Goal: Information Seeking & Learning: Learn about a topic

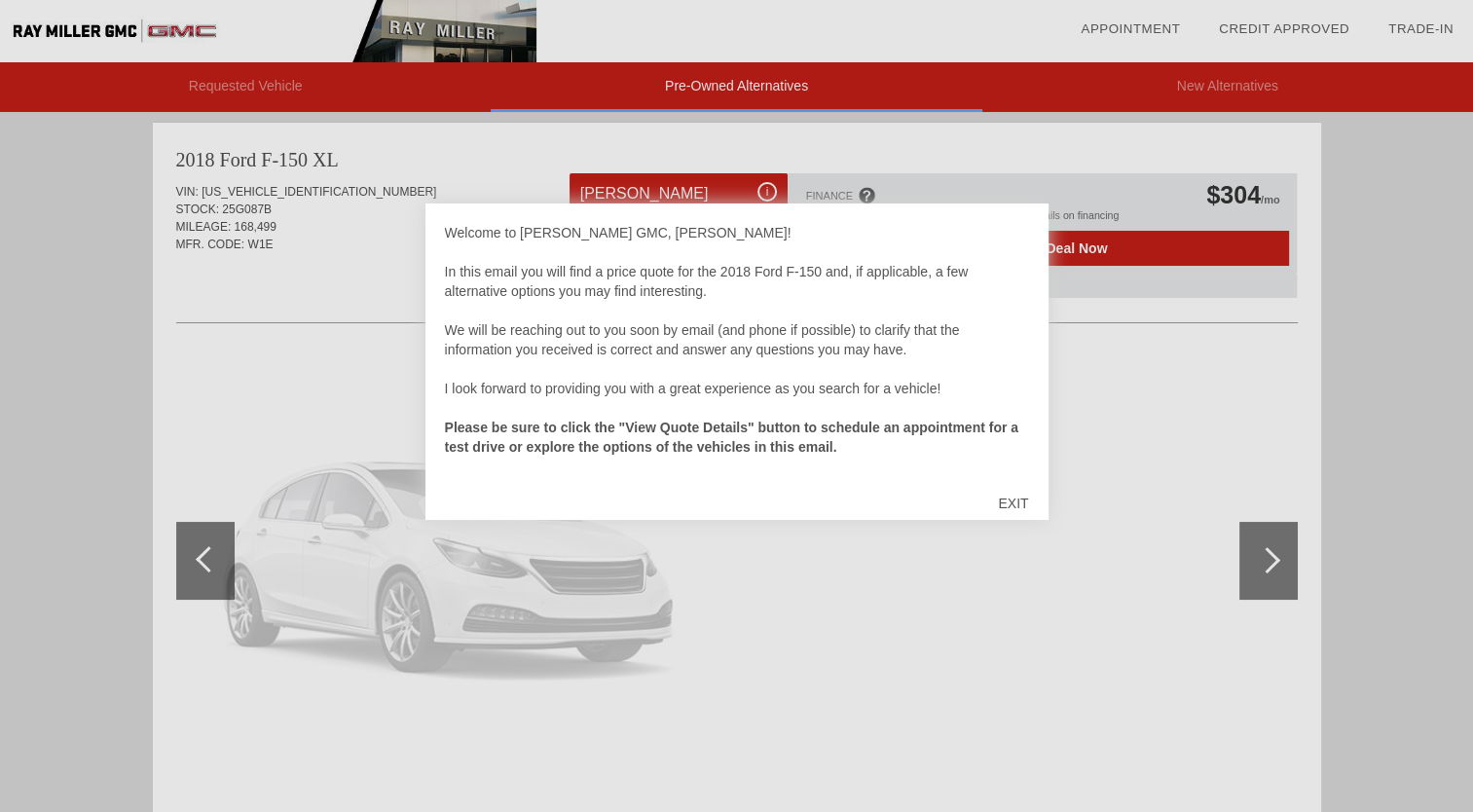
click at [1270, 554] on div at bounding box center [736, 406] width 1473 height 812
click at [1017, 500] on div "EXIT" at bounding box center [1013, 502] width 69 height 58
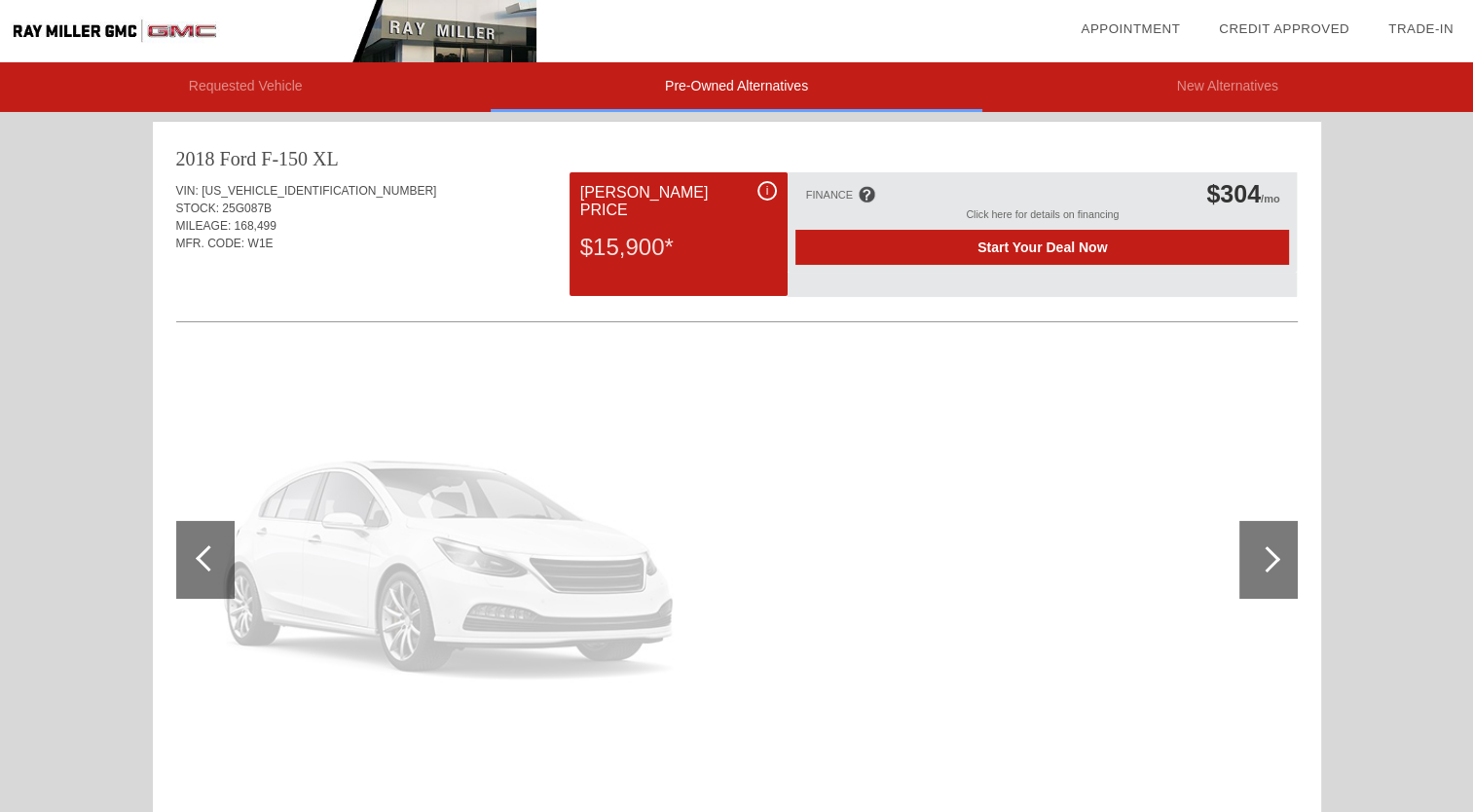
click at [1271, 548] on div at bounding box center [1268, 560] width 58 height 78
click at [1270, 542] on div at bounding box center [1268, 560] width 58 height 78
click at [1055, 247] on span "Start Your Deal Now" at bounding box center [1043, 247] width 445 height 16
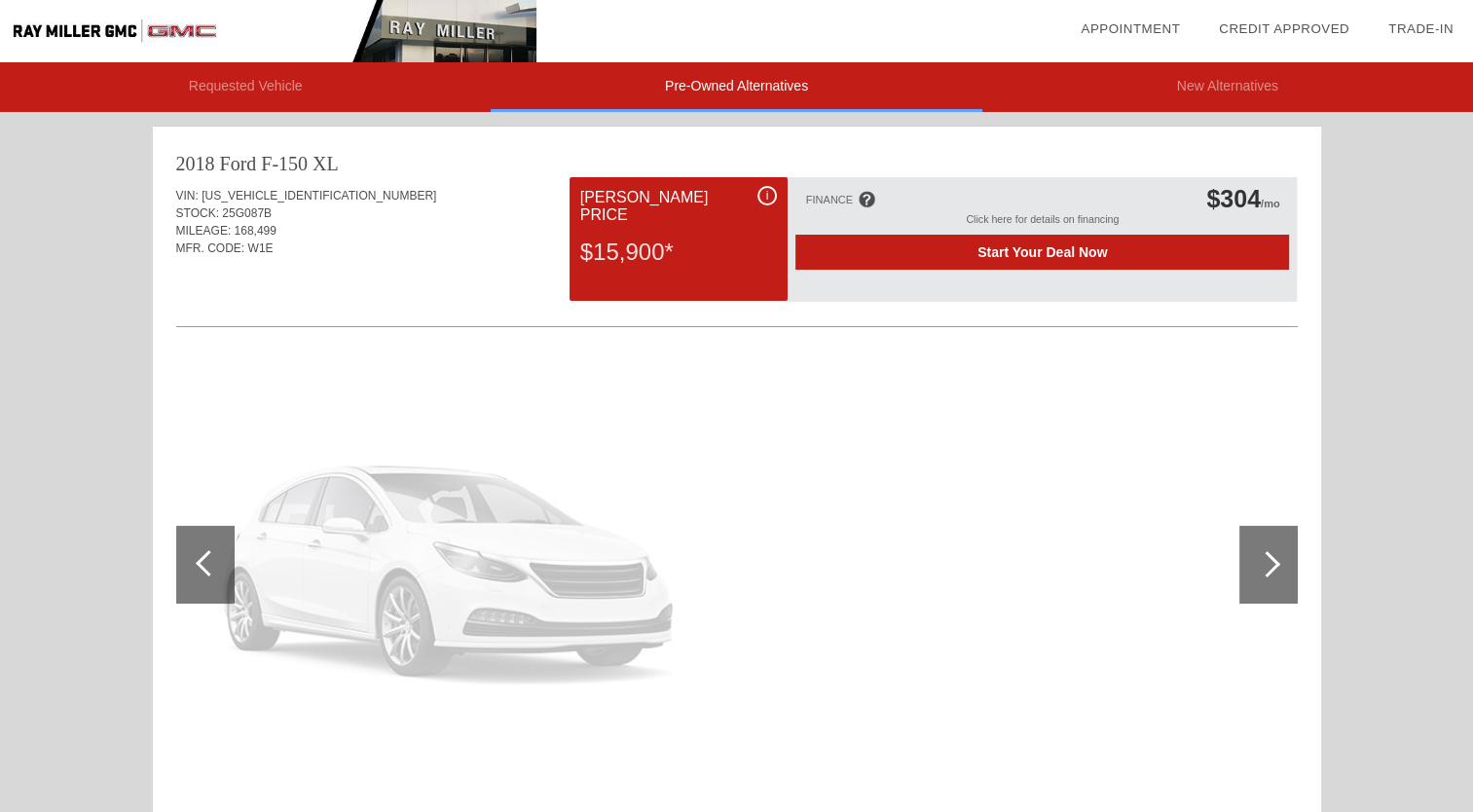
click at [1272, 544] on div at bounding box center [1268, 565] width 58 height 78
click at [1270, 548] on div at bounding box center [1268, 565] width 58 height 78
click at [197, 548] on div at bounding box center [205, 565] width 58 height 78
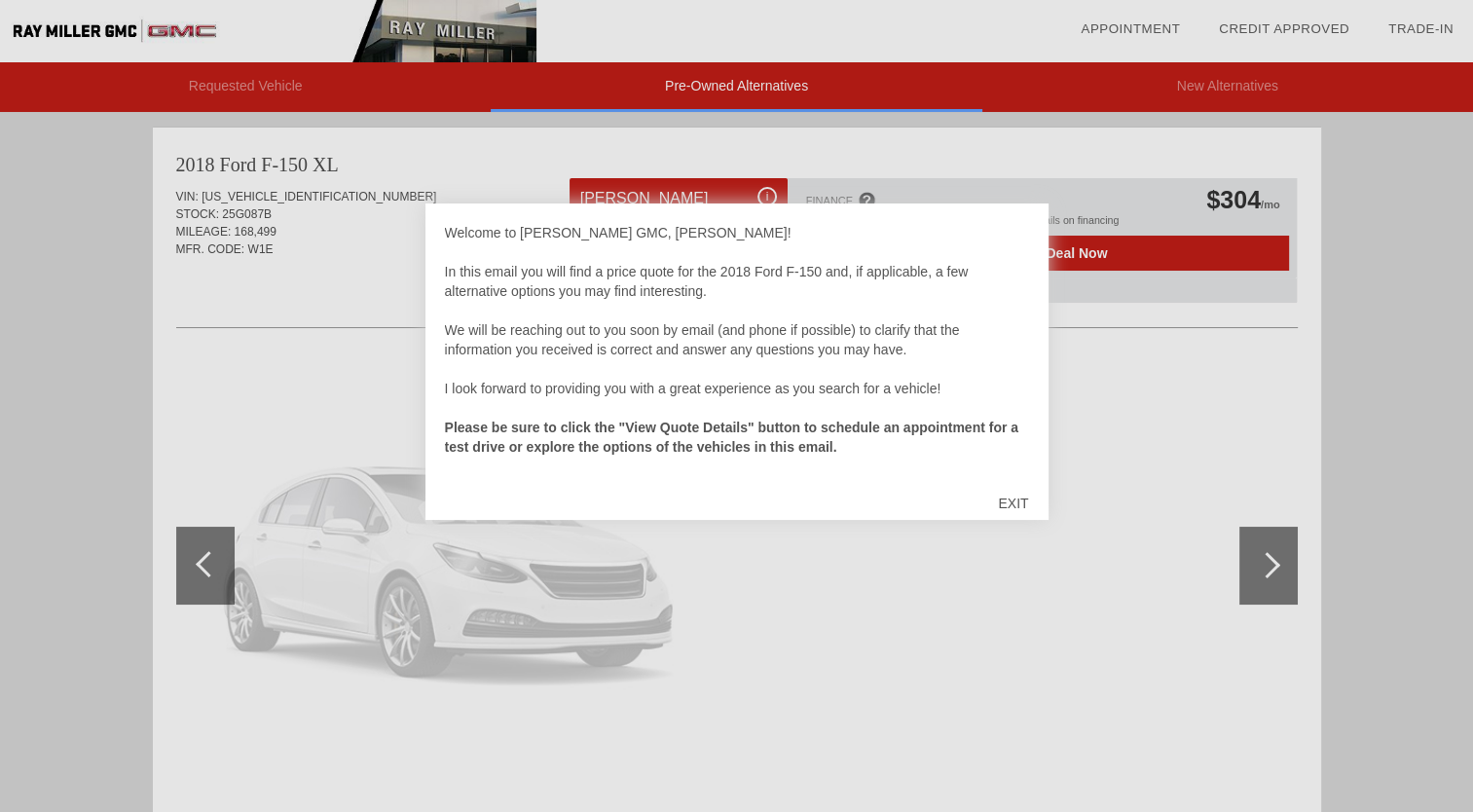
click at [1021, 500] on div "EXIT" at bounding box center [1013, 502] width 69 height 58
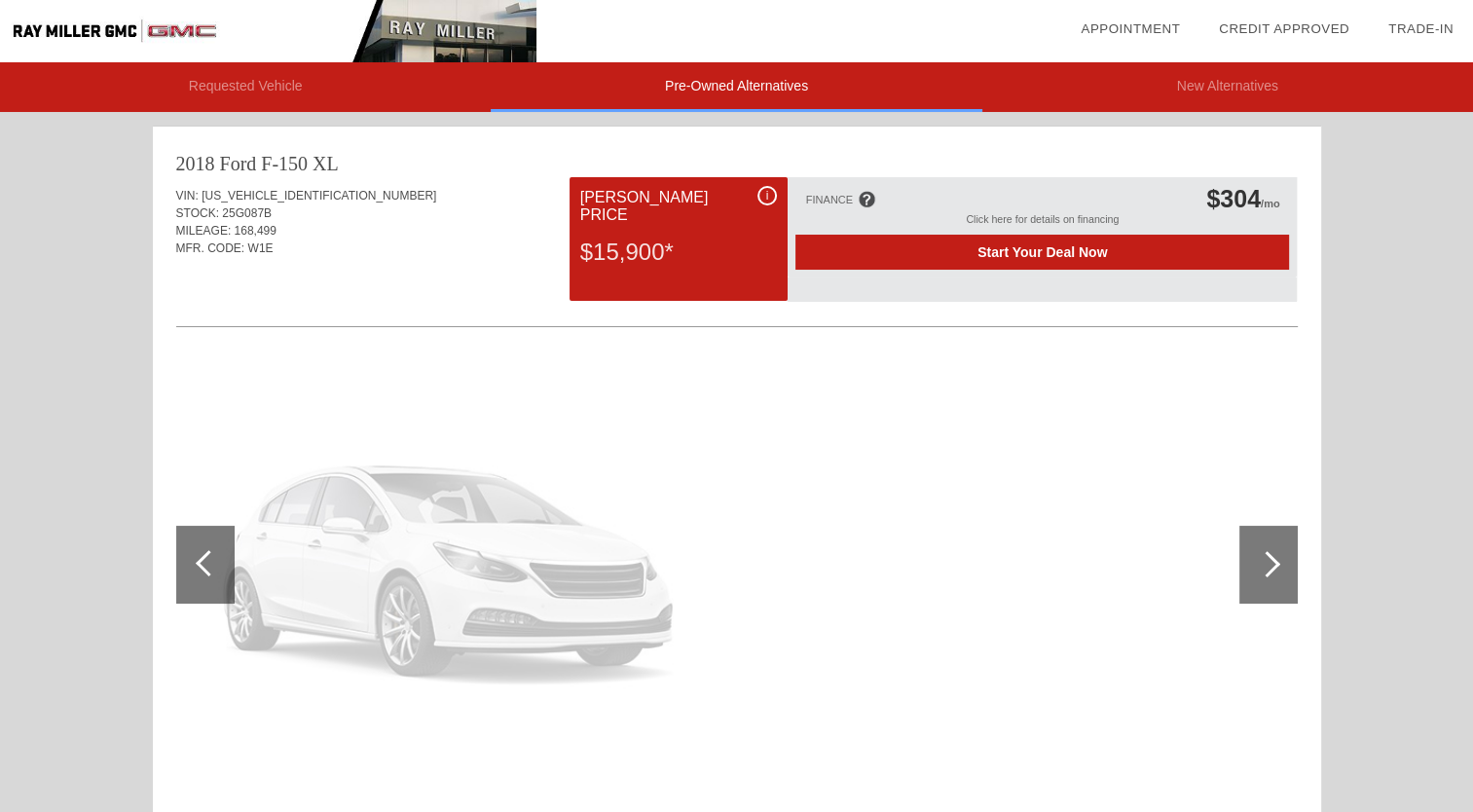
click at [195, 551] on div at bounding box center [205, 565] width 58 height 78
click at [1283, 543] on div at bounding box center [1268, 565] width 58 height 78
click at [1279, 555] on div at bounding box center [1268, 565] width 58 height 78
click at [1268, 555] on div at bounding box center [1267, 564] width 27 height 27
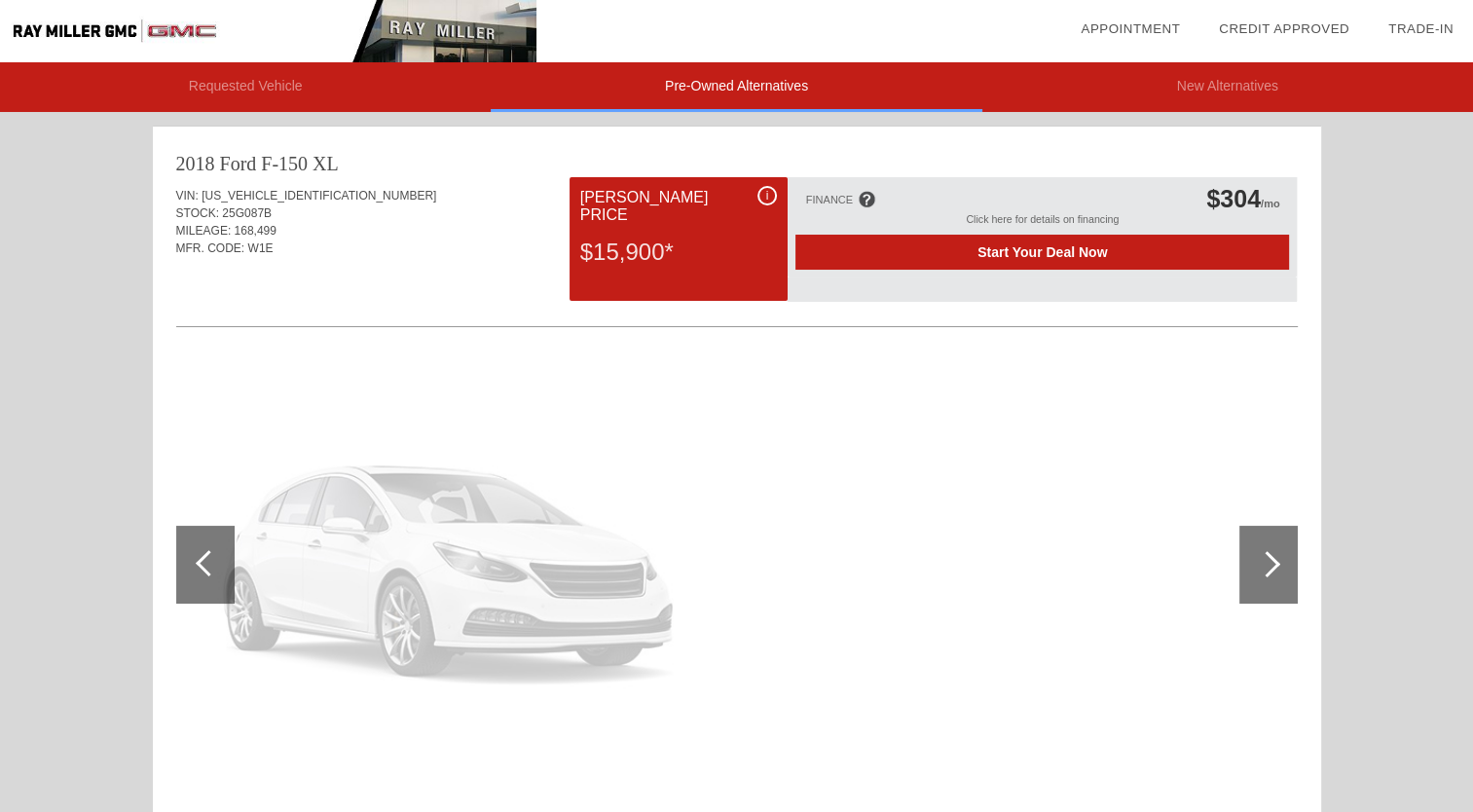
click at [1268, 555] on div at bounding box center [1267, 564] width 27 height 27
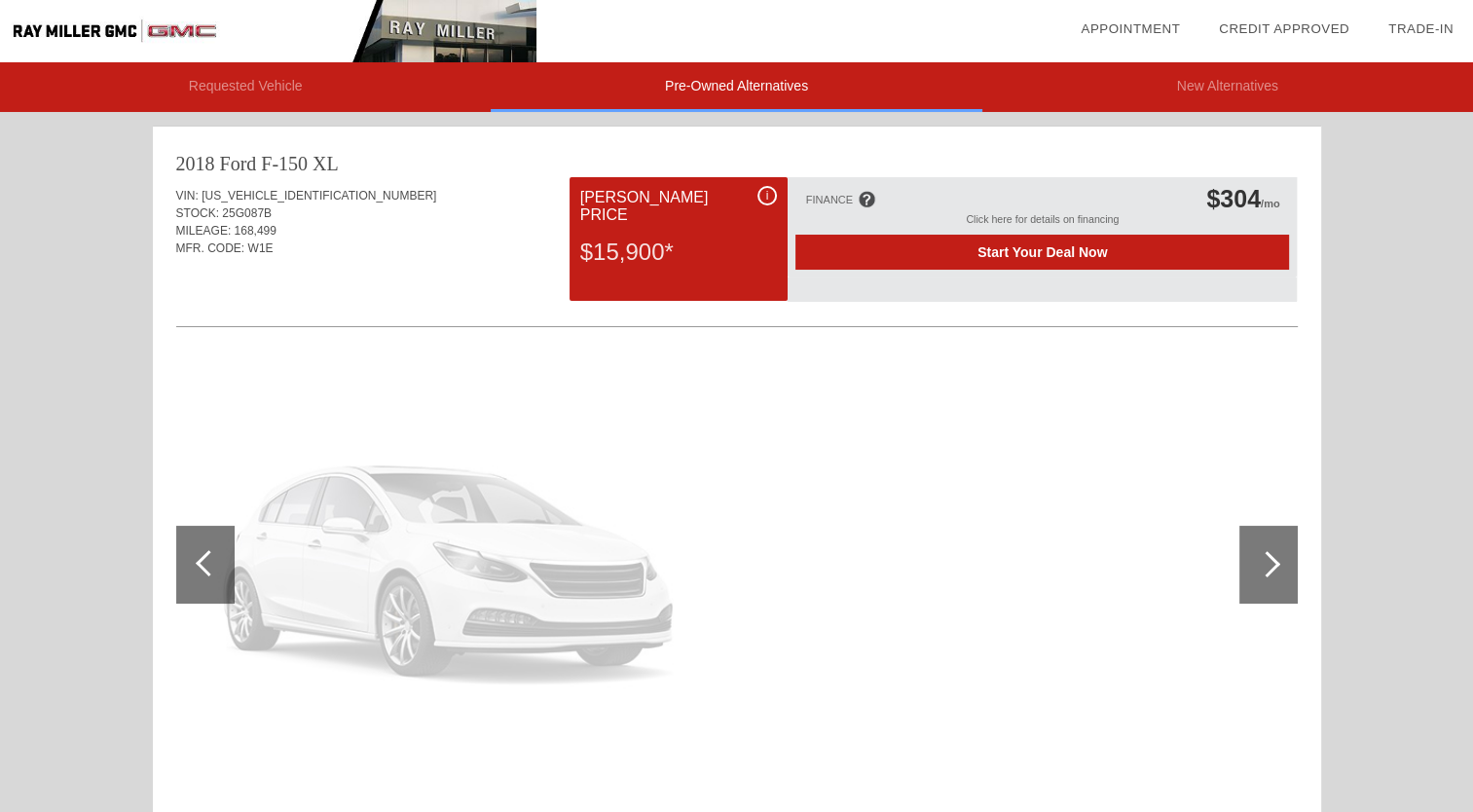
click at [1268, 555] on div at bounding box center [1267, 564] width 27 height 27
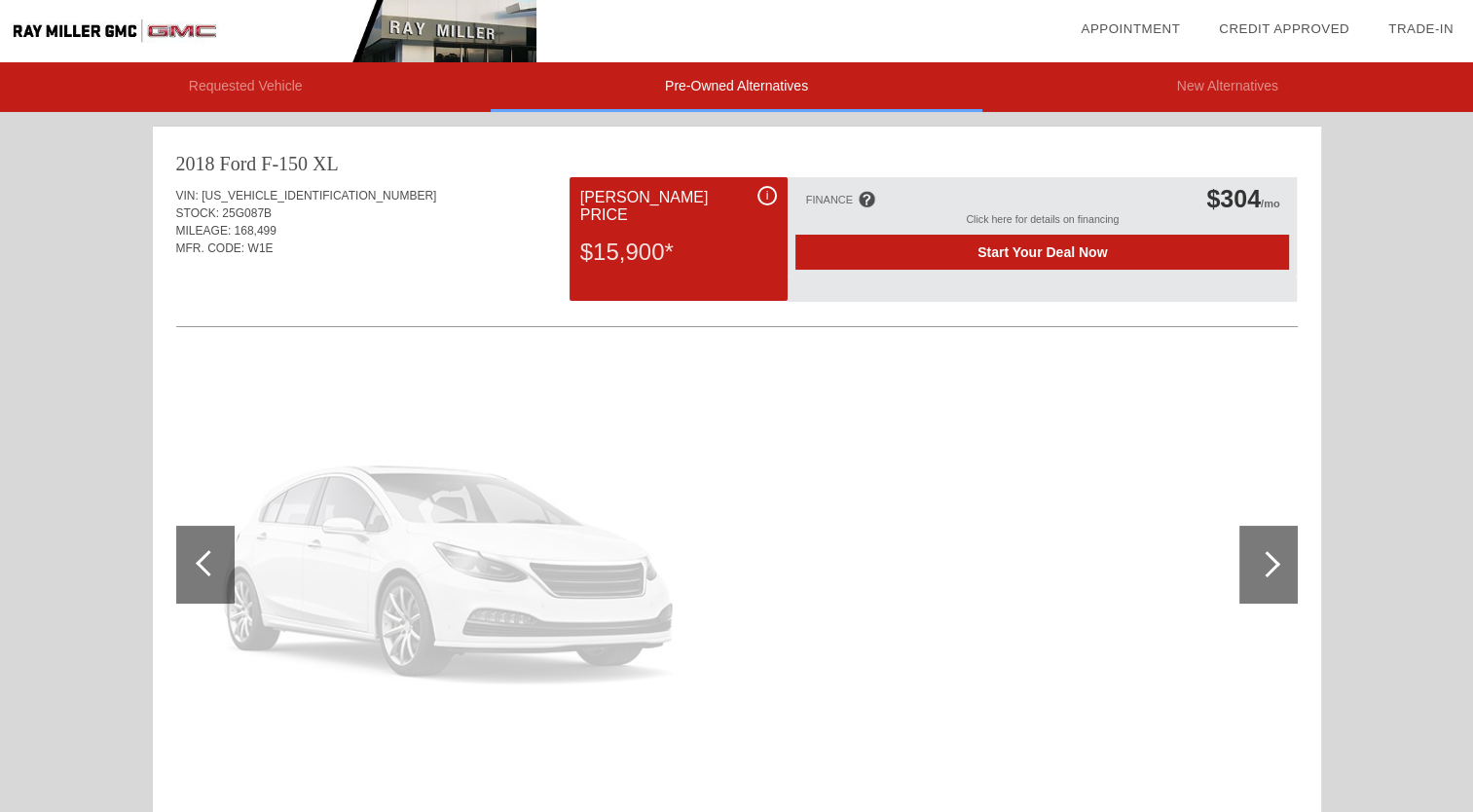
click at [1268, 555] on div at bounding box center [1267, 564] width 27 height 27
click at [1048, 253] on span "Start Your Deal Now" at bounding box center [1043, 252] width 445 height 16
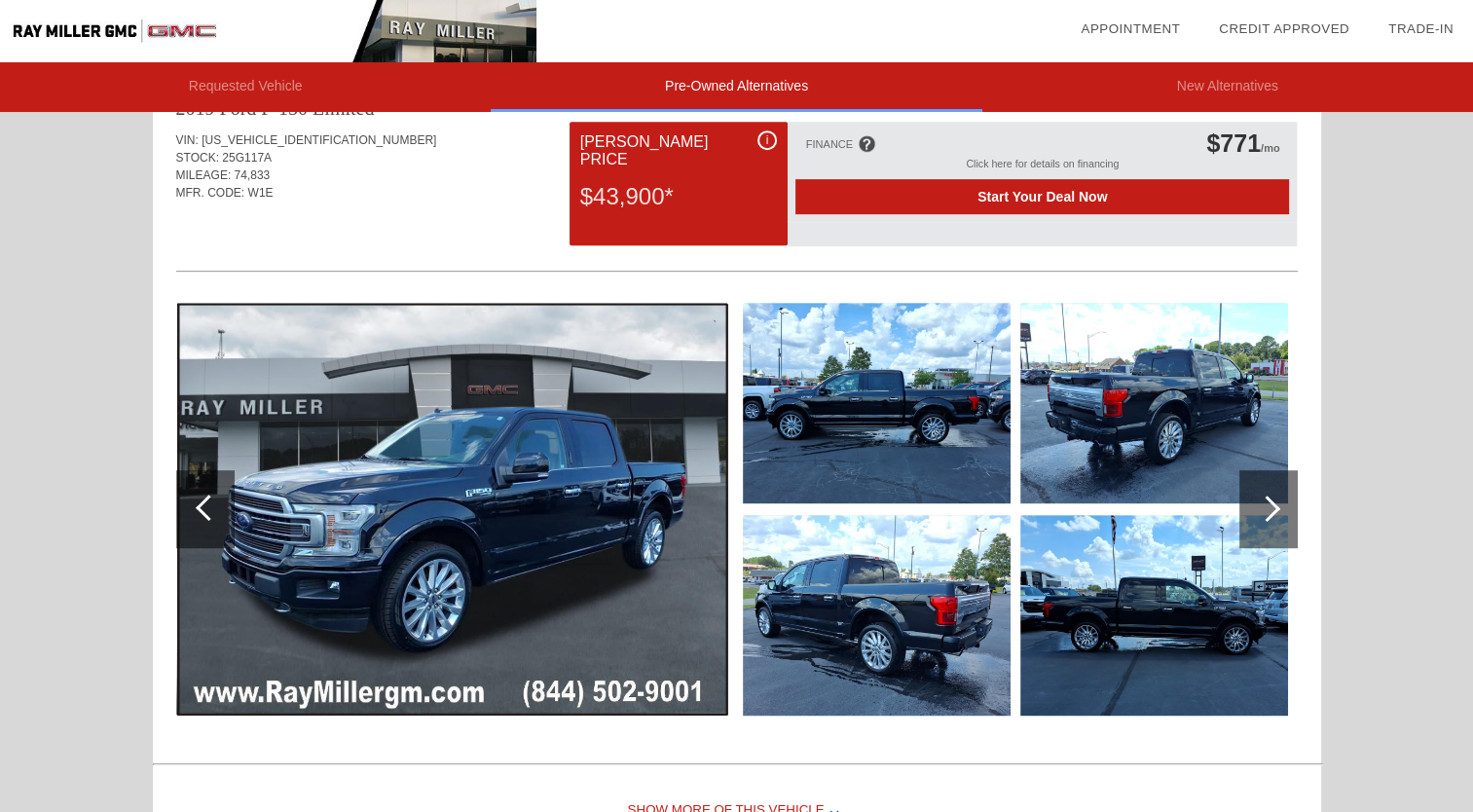
scroll to position [921, 0]
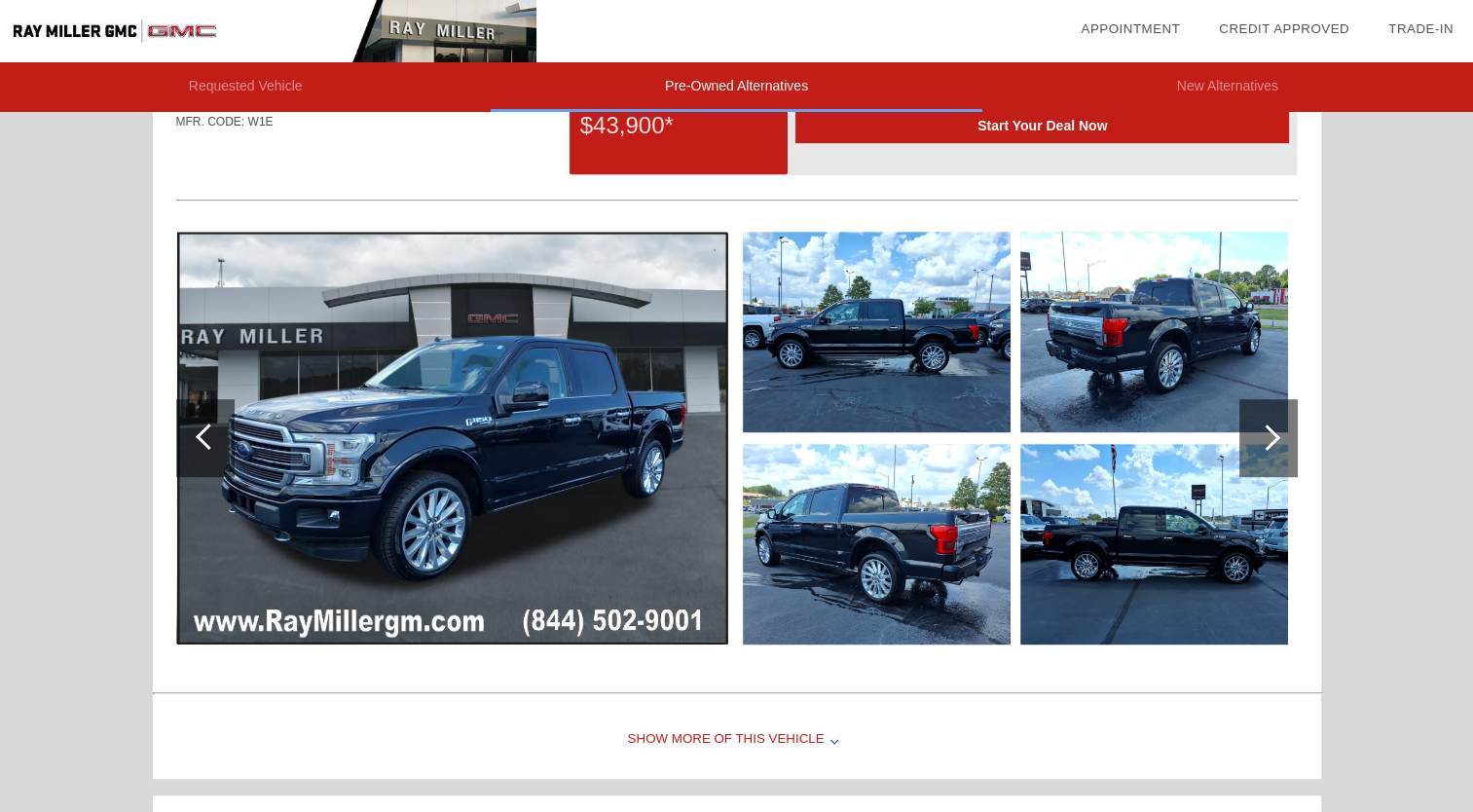
click at [1266, 424] on div at bounding box center [1267, 437] width 27 height 27
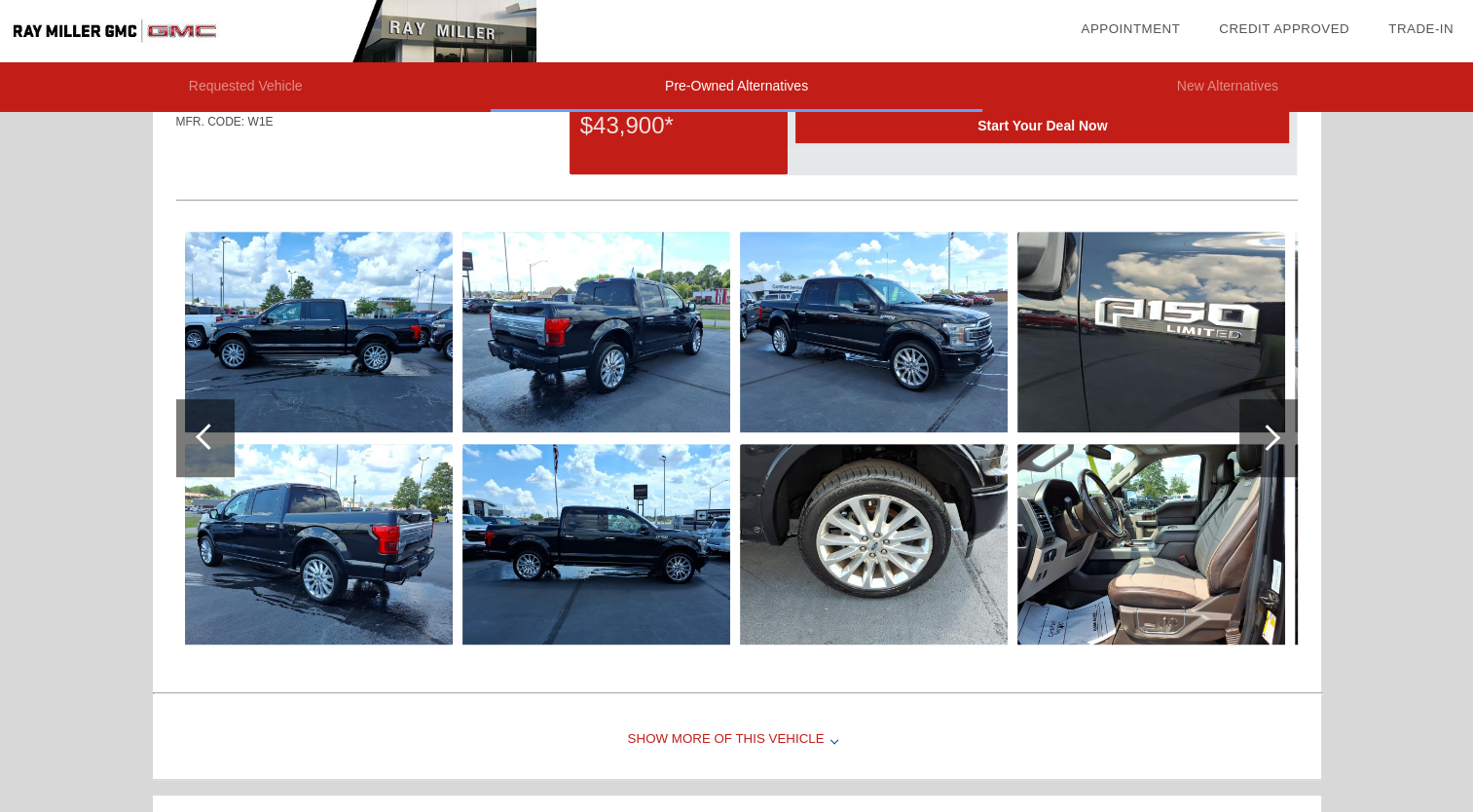
click at [1271, 421] on div at bounding box center [1268, 438] width 58 height 78
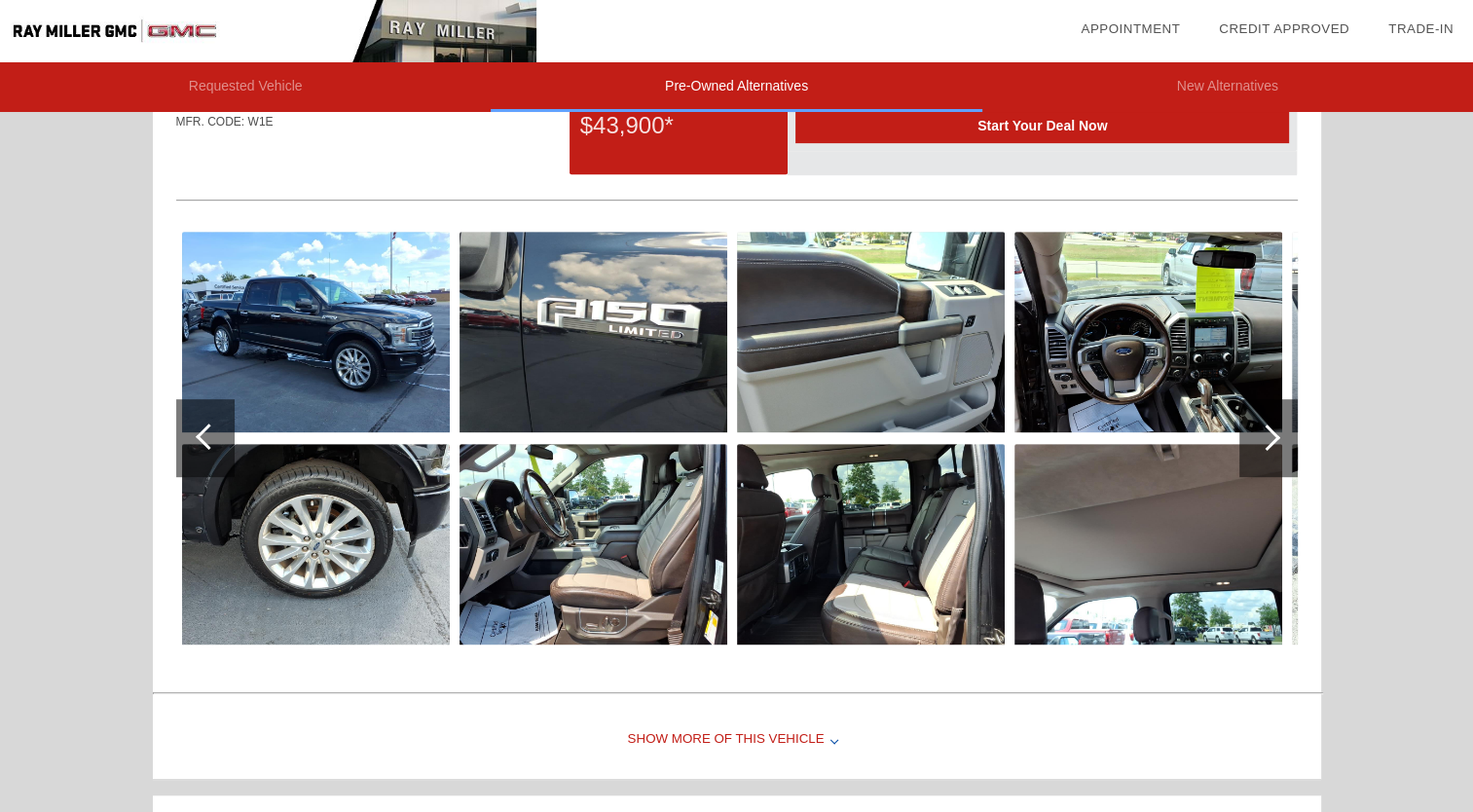
click at [1271, 421] on div at bounding box center [1268, 438] width 58 height 78
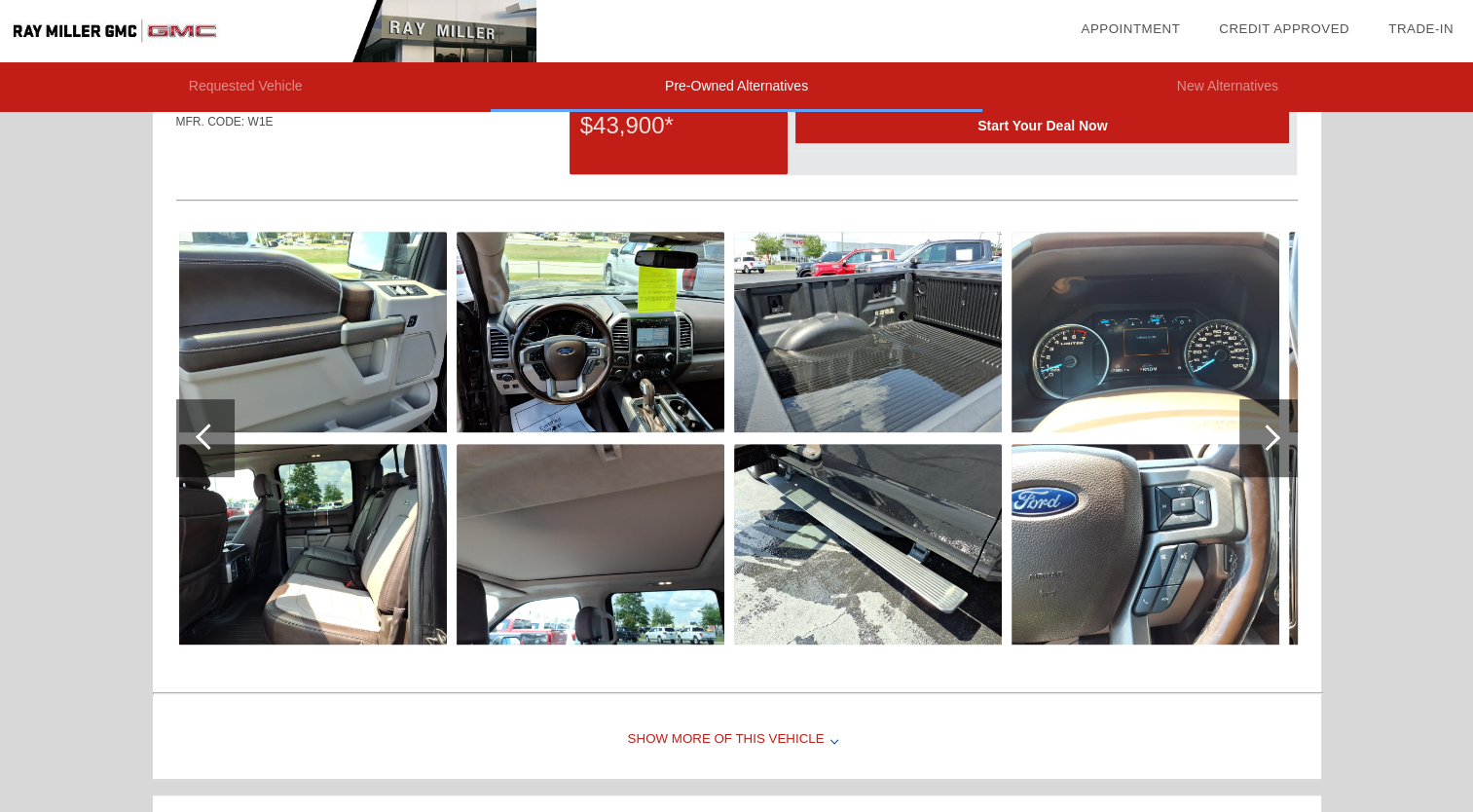
click at [1271, 421] on div at bounding box center [1268, 438] width 58 height 78
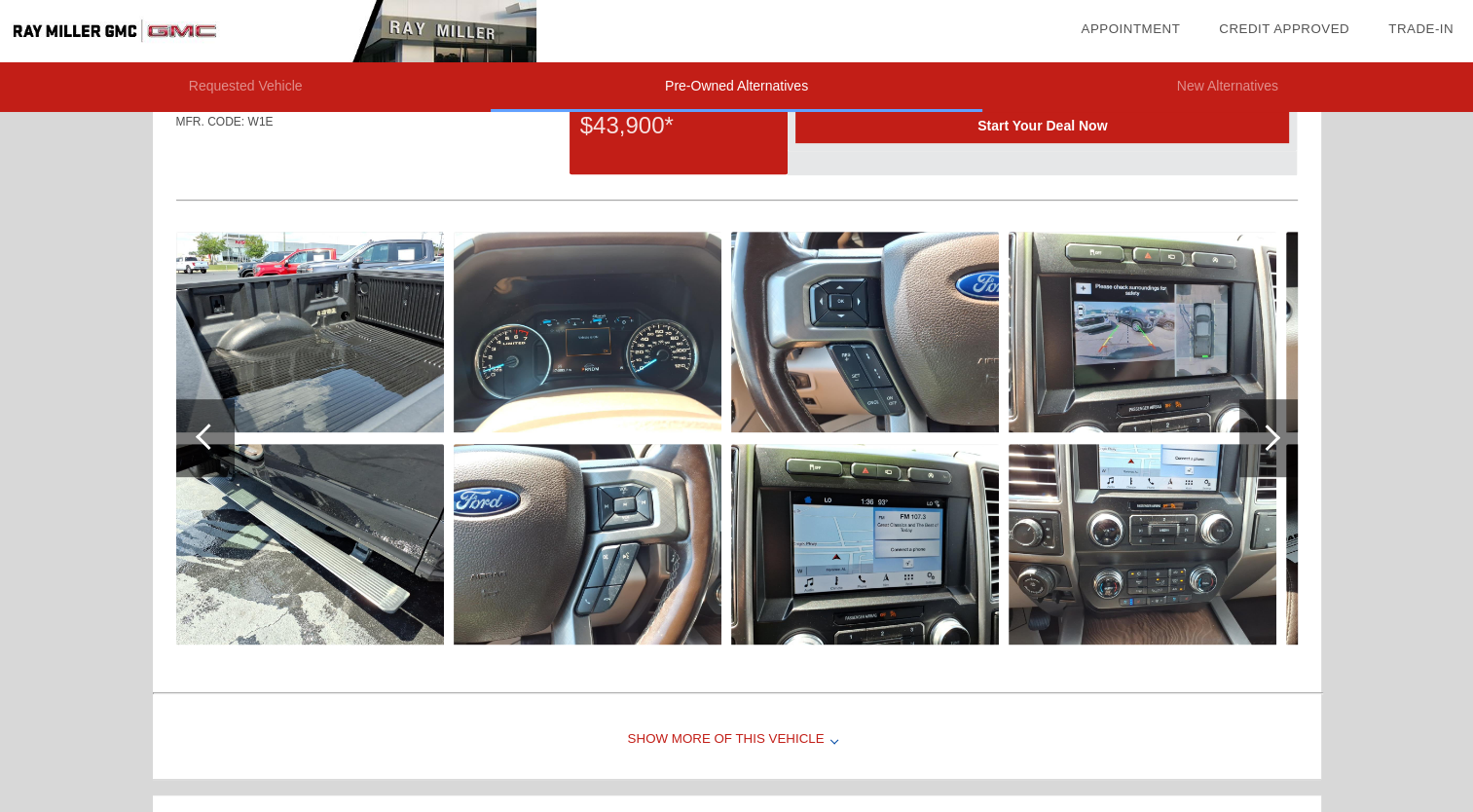
click at [1271, 421] on div at bounding box center [1268, 438] width 58 height 78
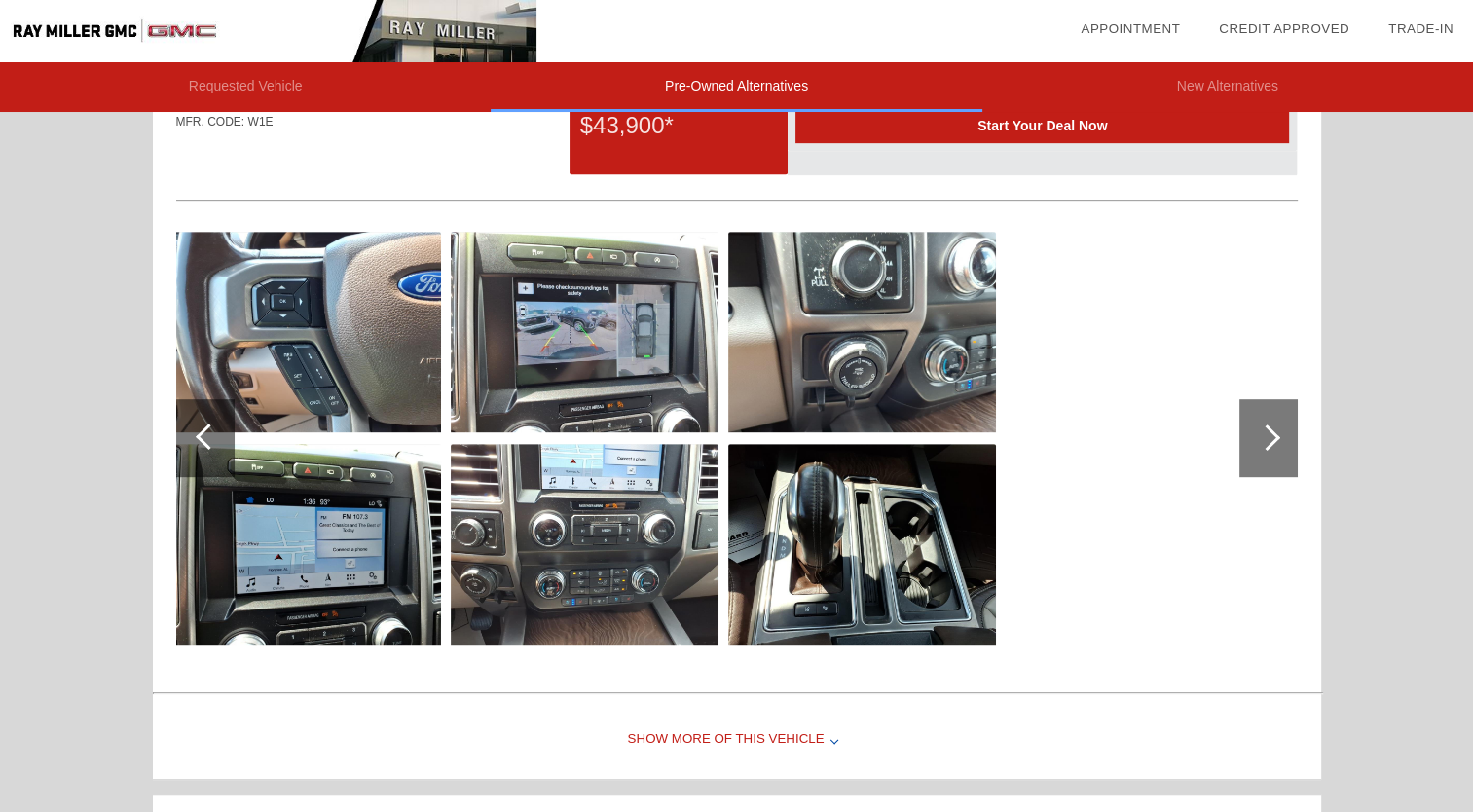
click at [1270, 421] on div at bounding box center [1268, 438] width 58 height 78
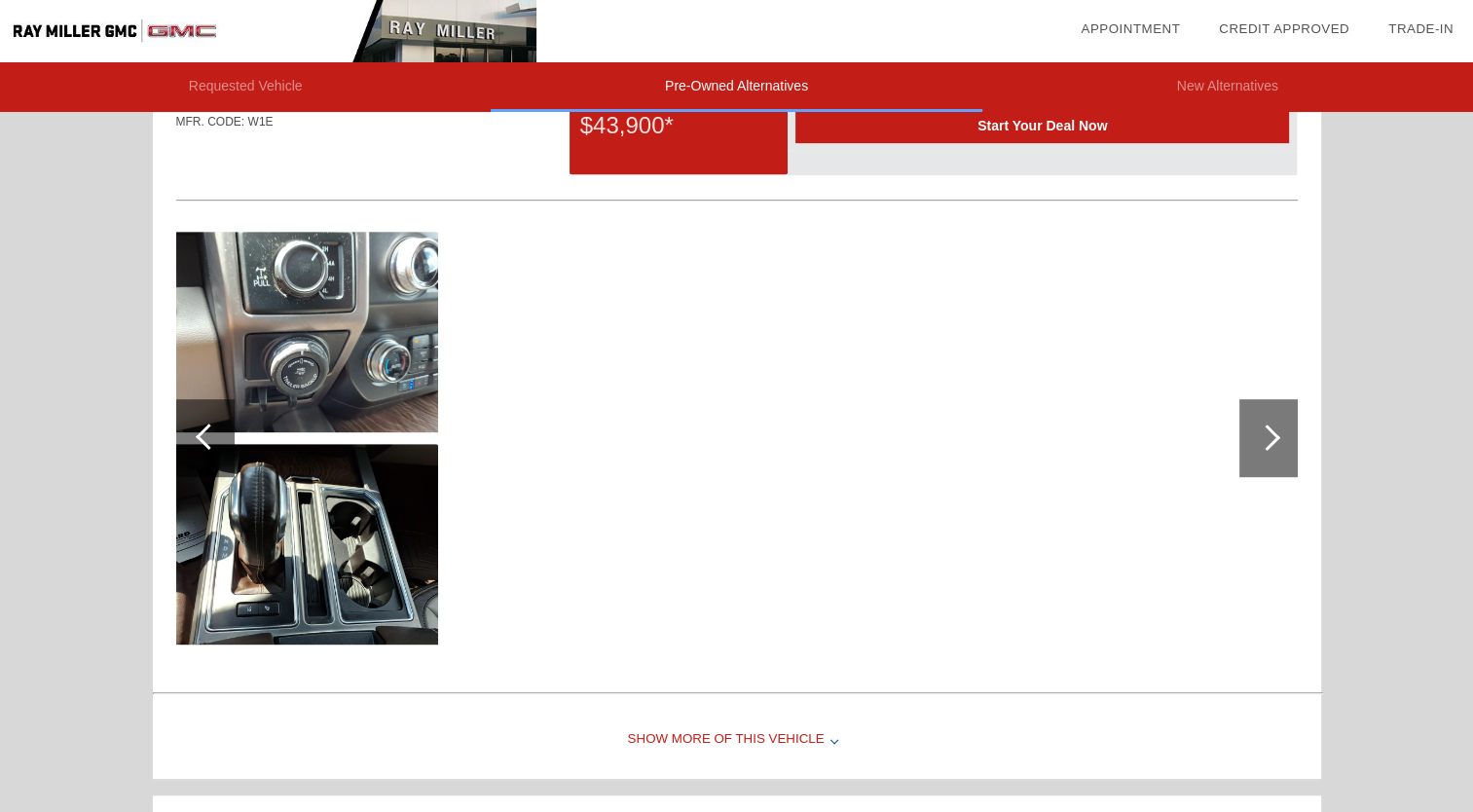
click at [207, 424] on div at bounding box center [209, 436] width 27 height 27
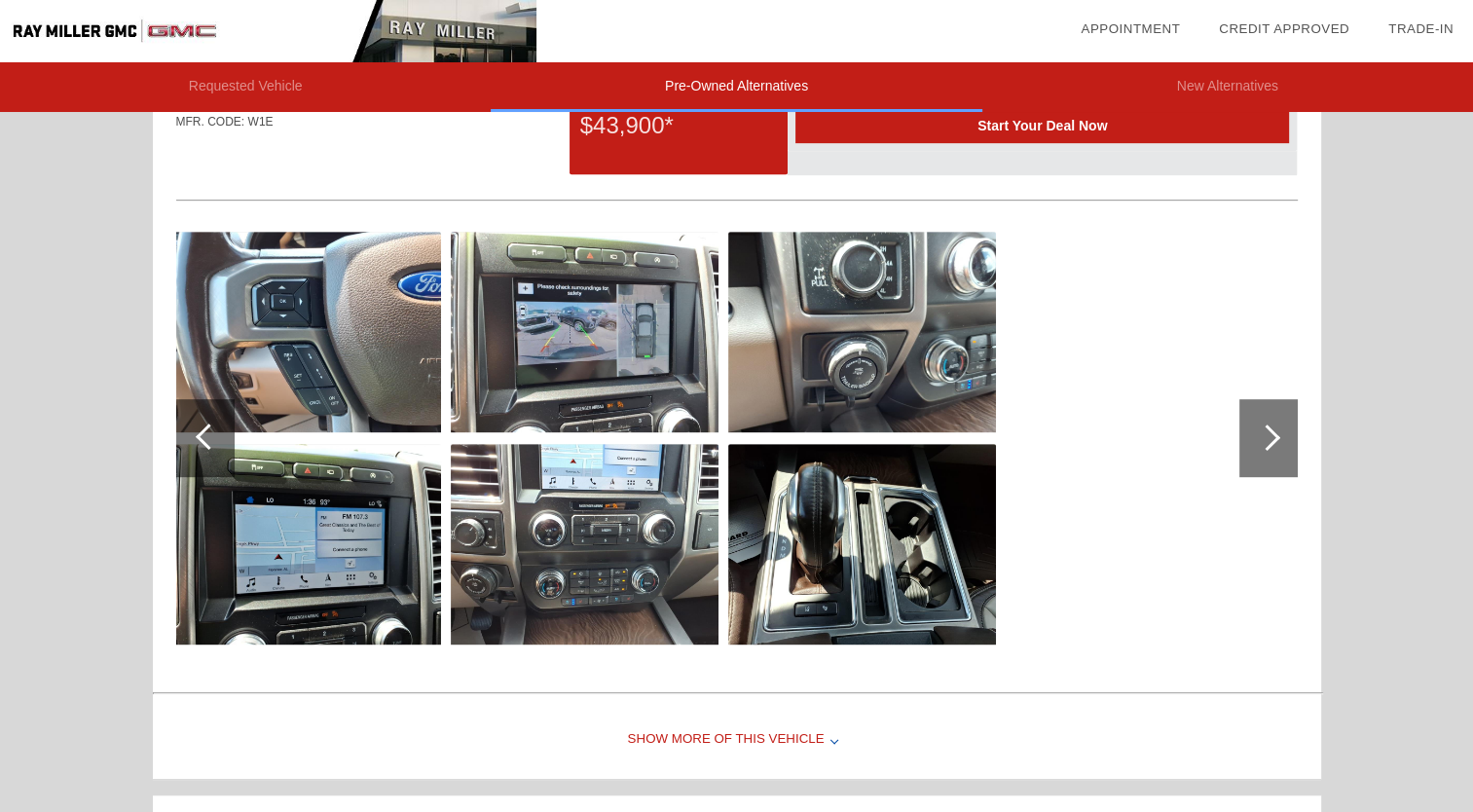
click at [207, 424] on div at bounding box center [209, 436] width 27 height 27
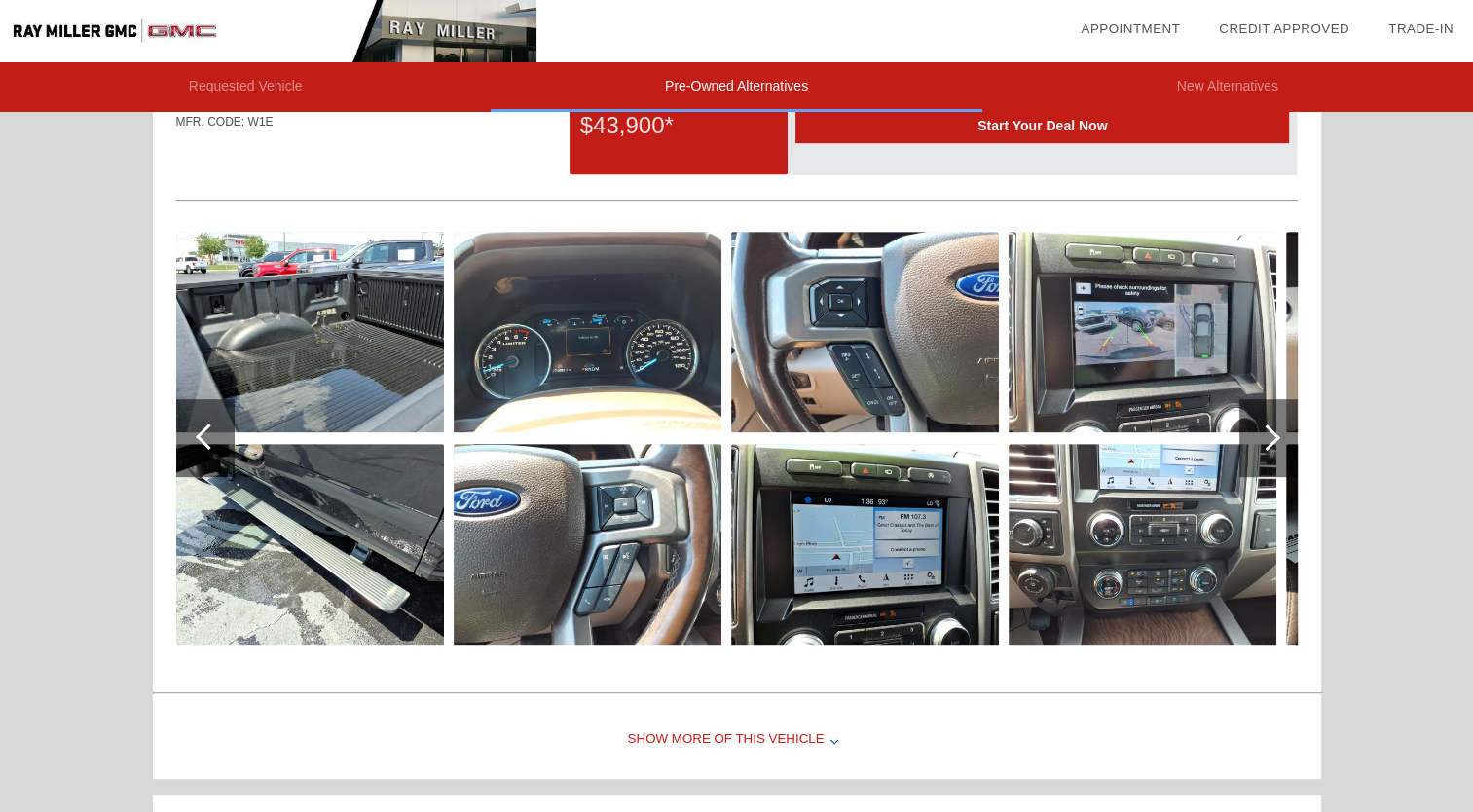
click at [207, 424] on div at bounding box center [209, 436] width 27 height 27
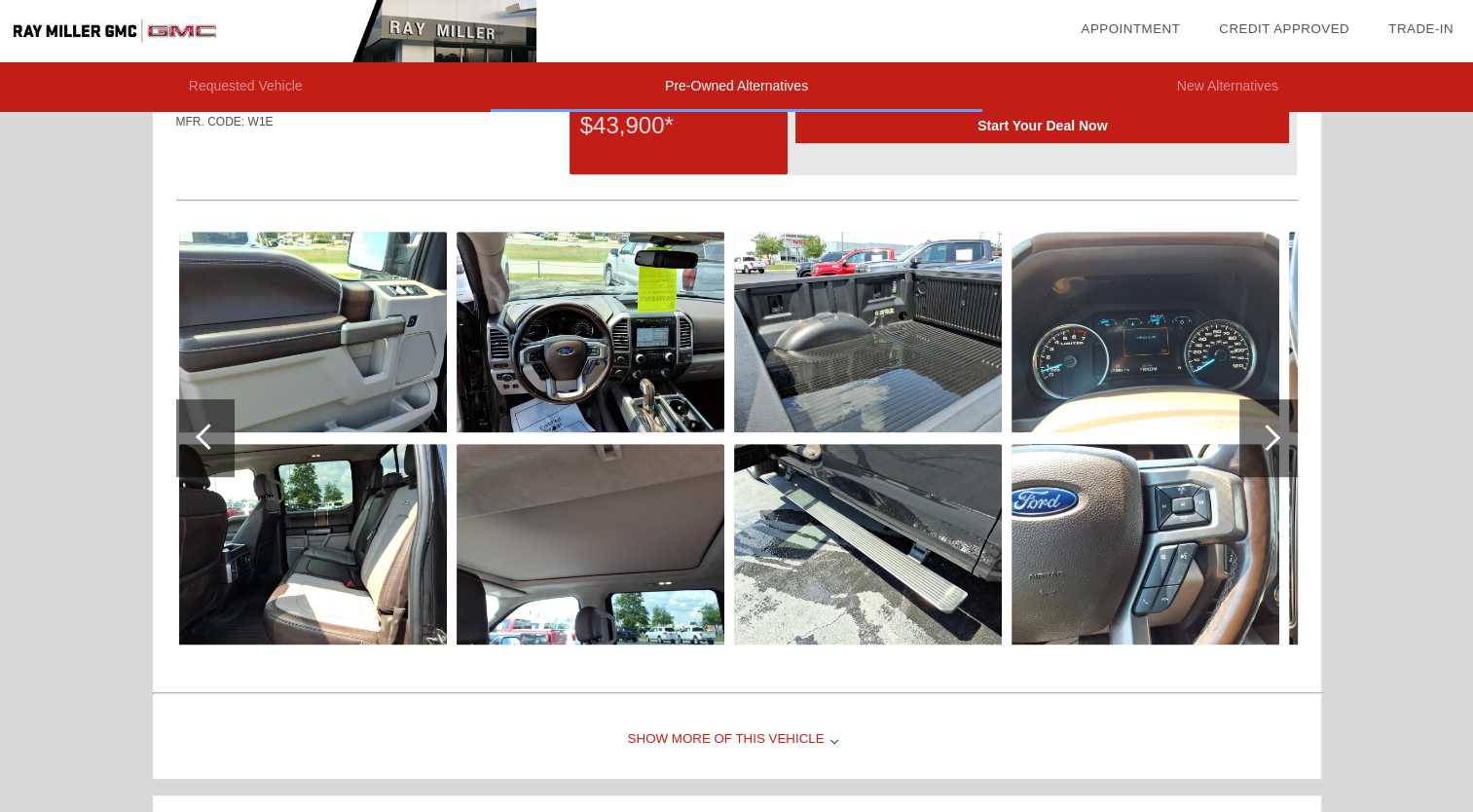
click at [207, 424] on div at bounding box center [209, 436] width 27 height 27
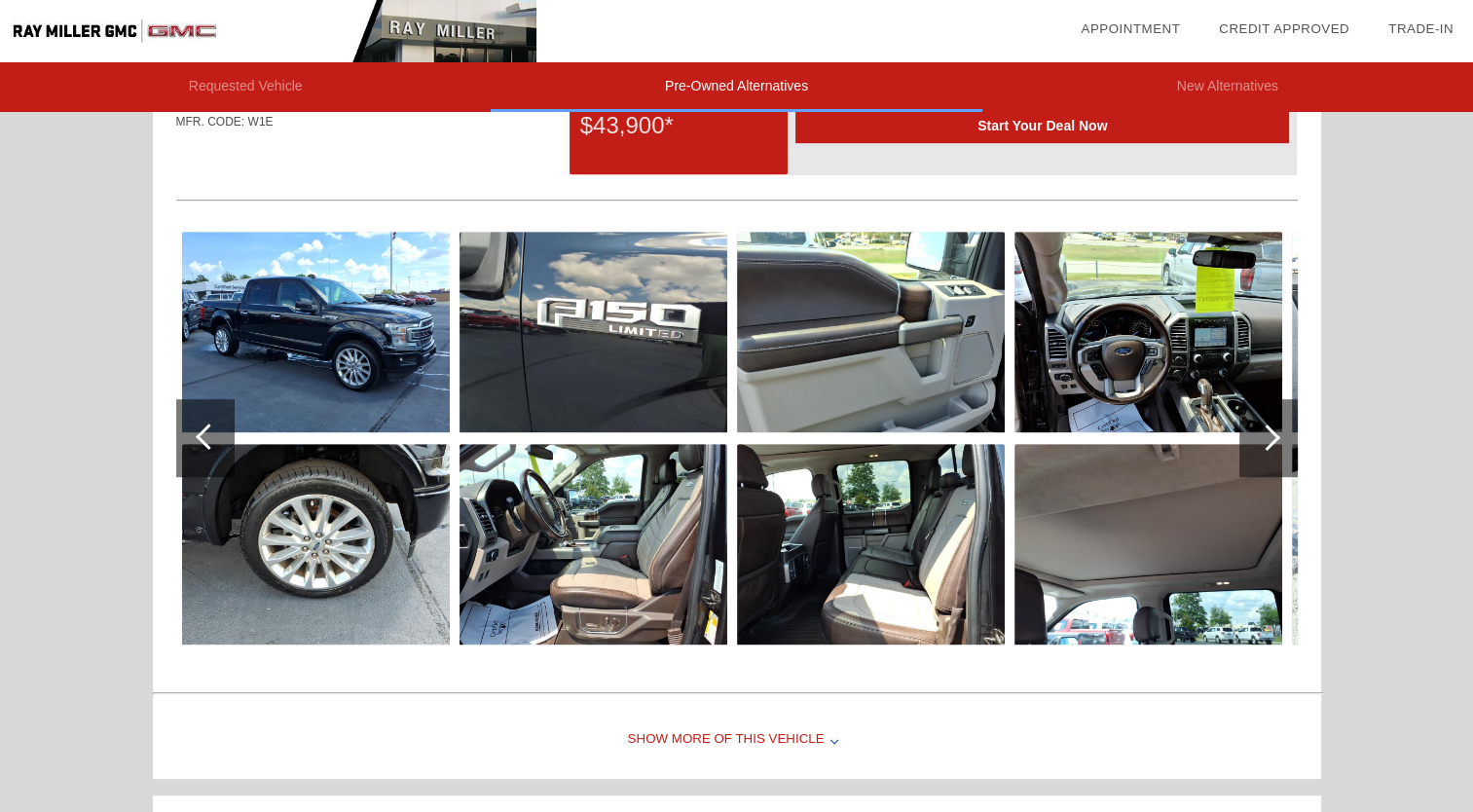
click at [744, 735] on div "Show More of this Vehicle" at bounding box center [737, 740] width 1168 height 78
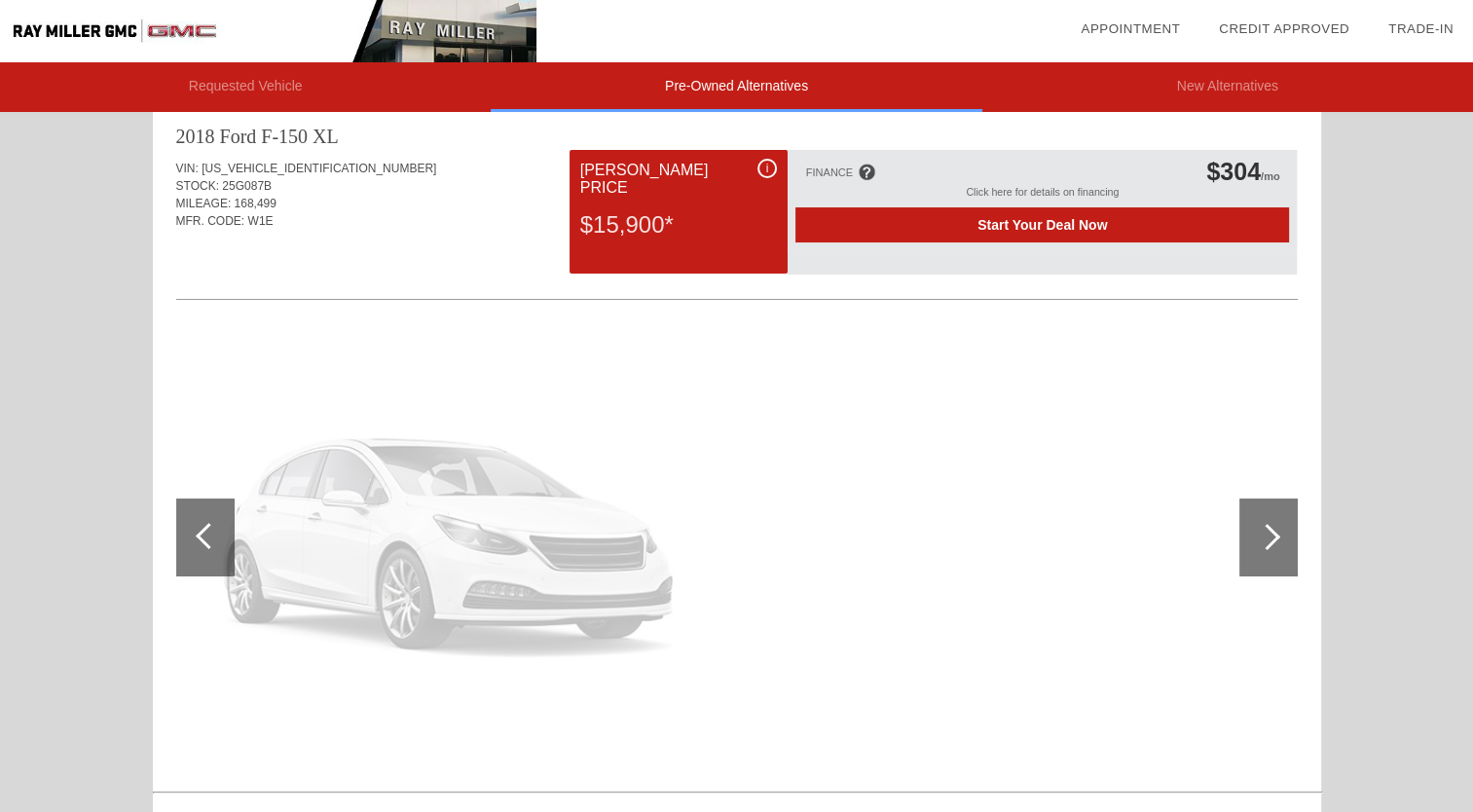
scroll to position [0, 0]
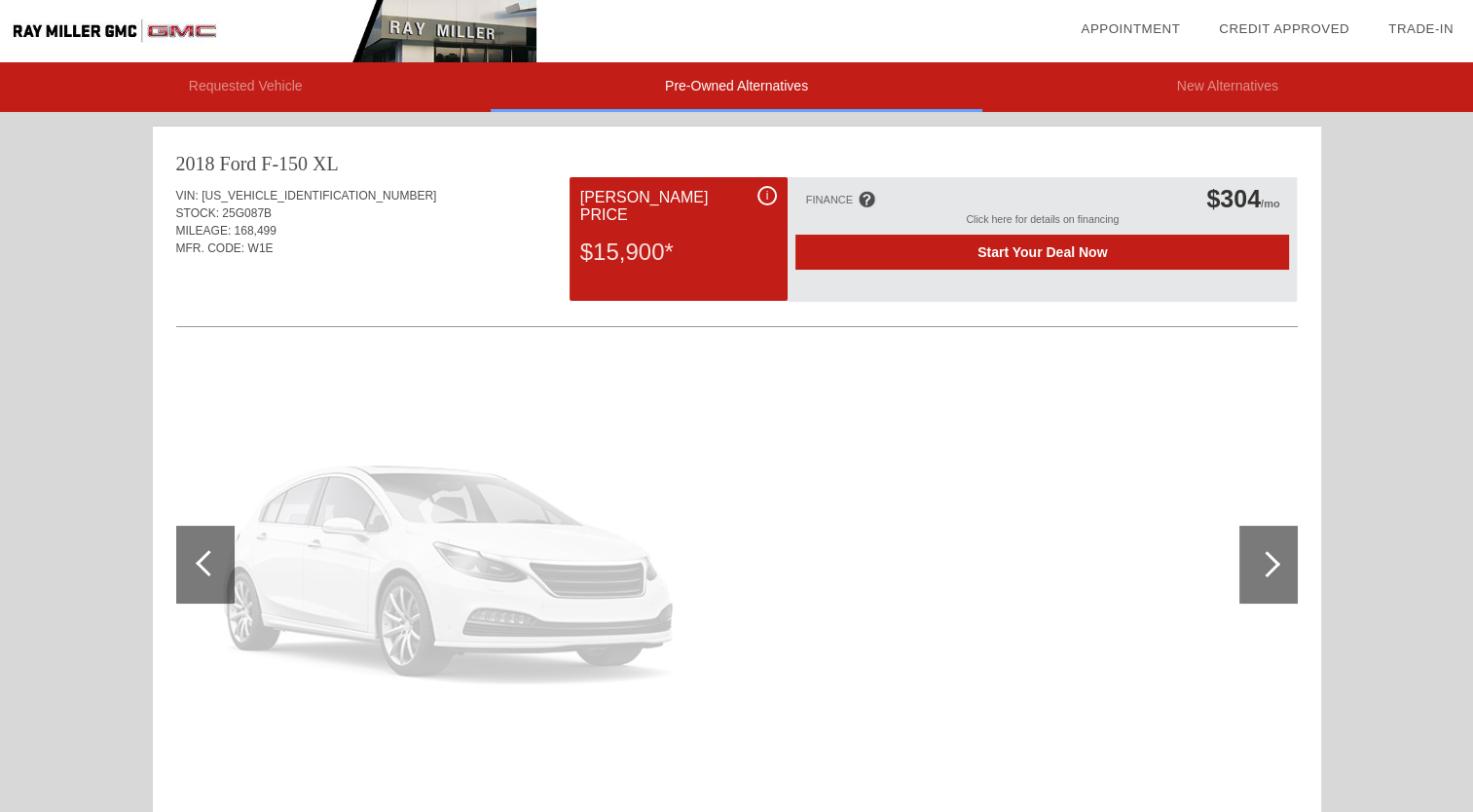
click at [1273, 553] on div at bounding box center [1268, 565] width 58 height 78
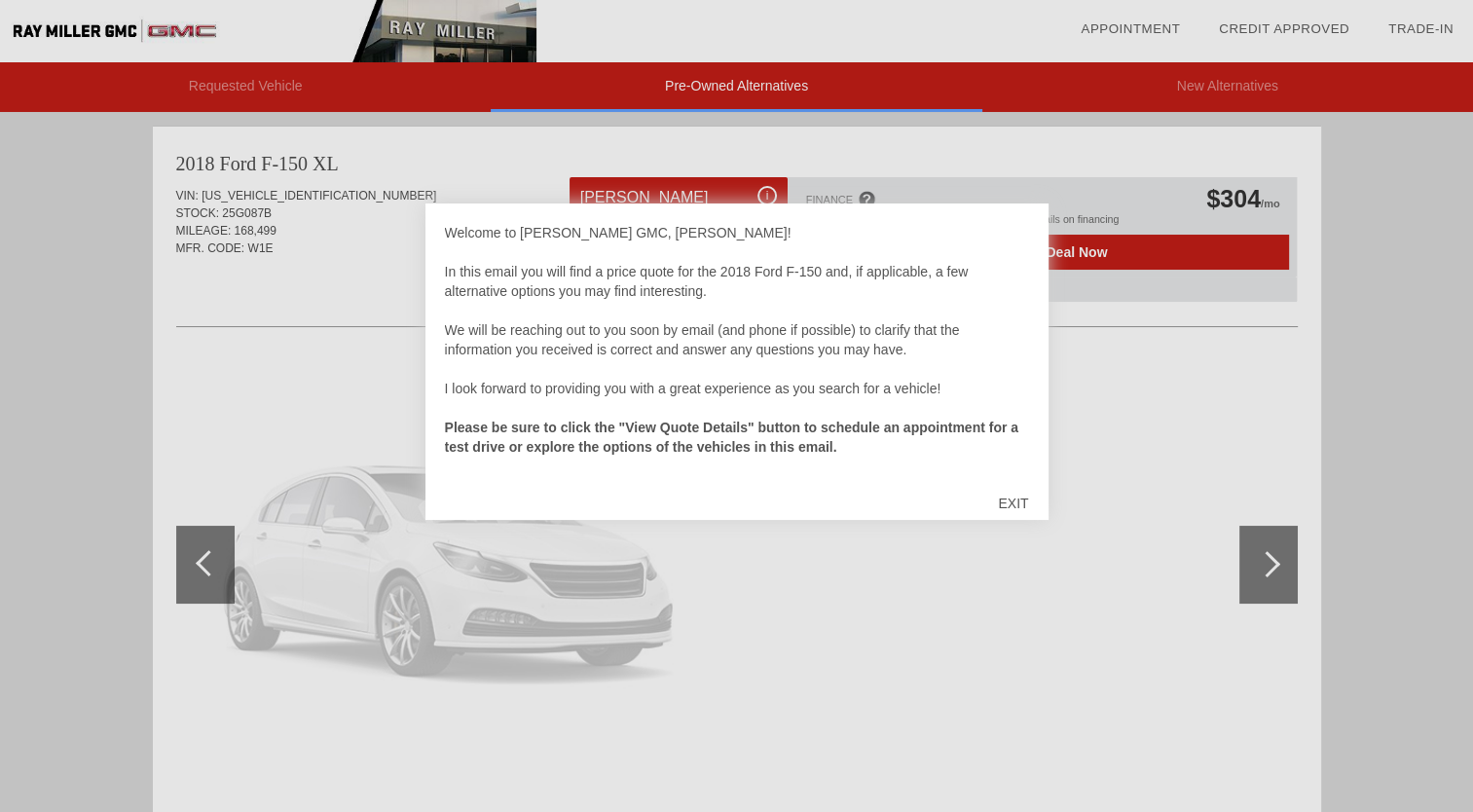
click at [1268, 550] on div at bounding box center [736, 406] width 1473 height 812
click at [1013, 500] on div "EXIT" at bounding box center [1013, 502] width 69 height 58
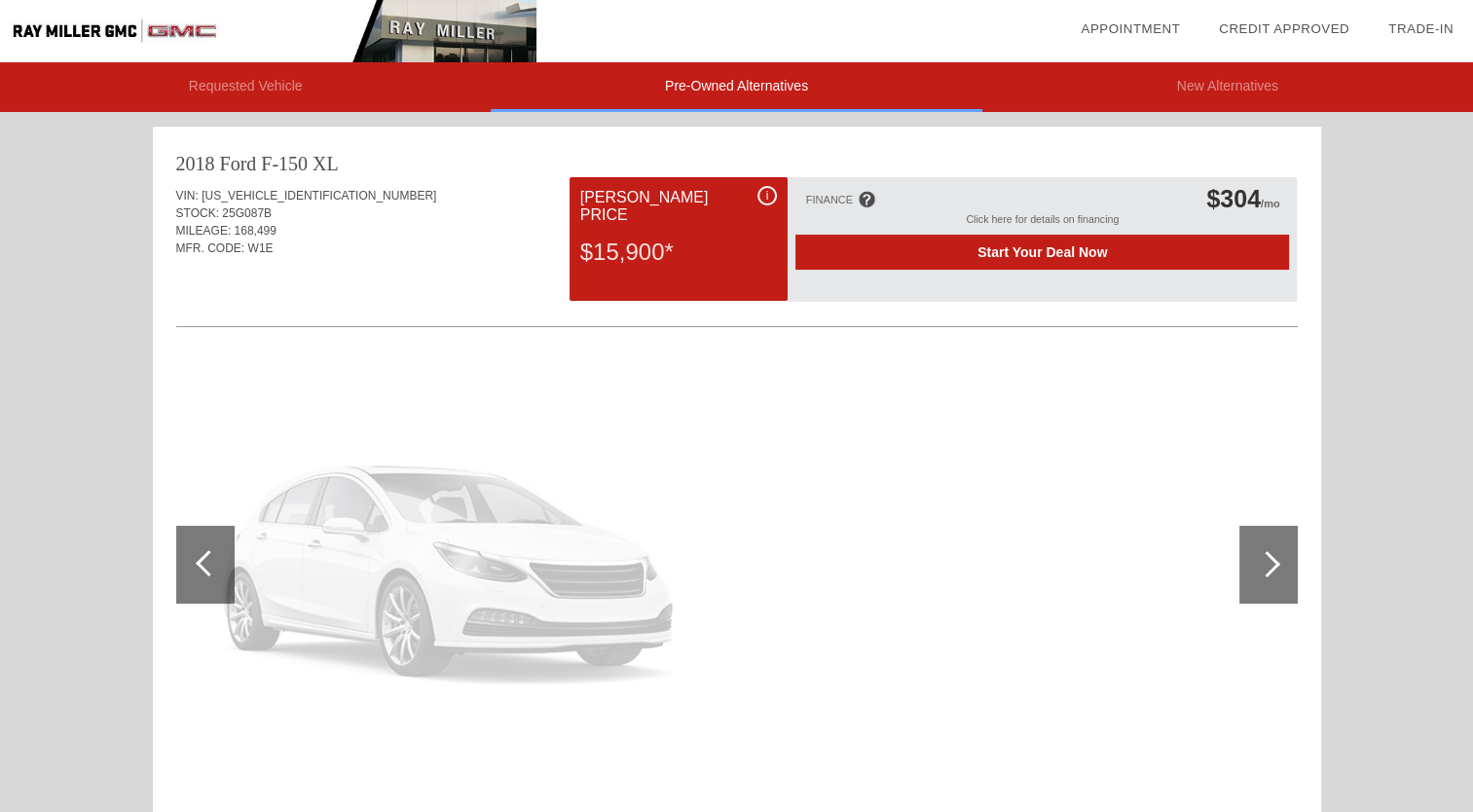
click at [213, 161] on div "2018 Ford F-150" at bounding box center [242, 164] width 133 height 28
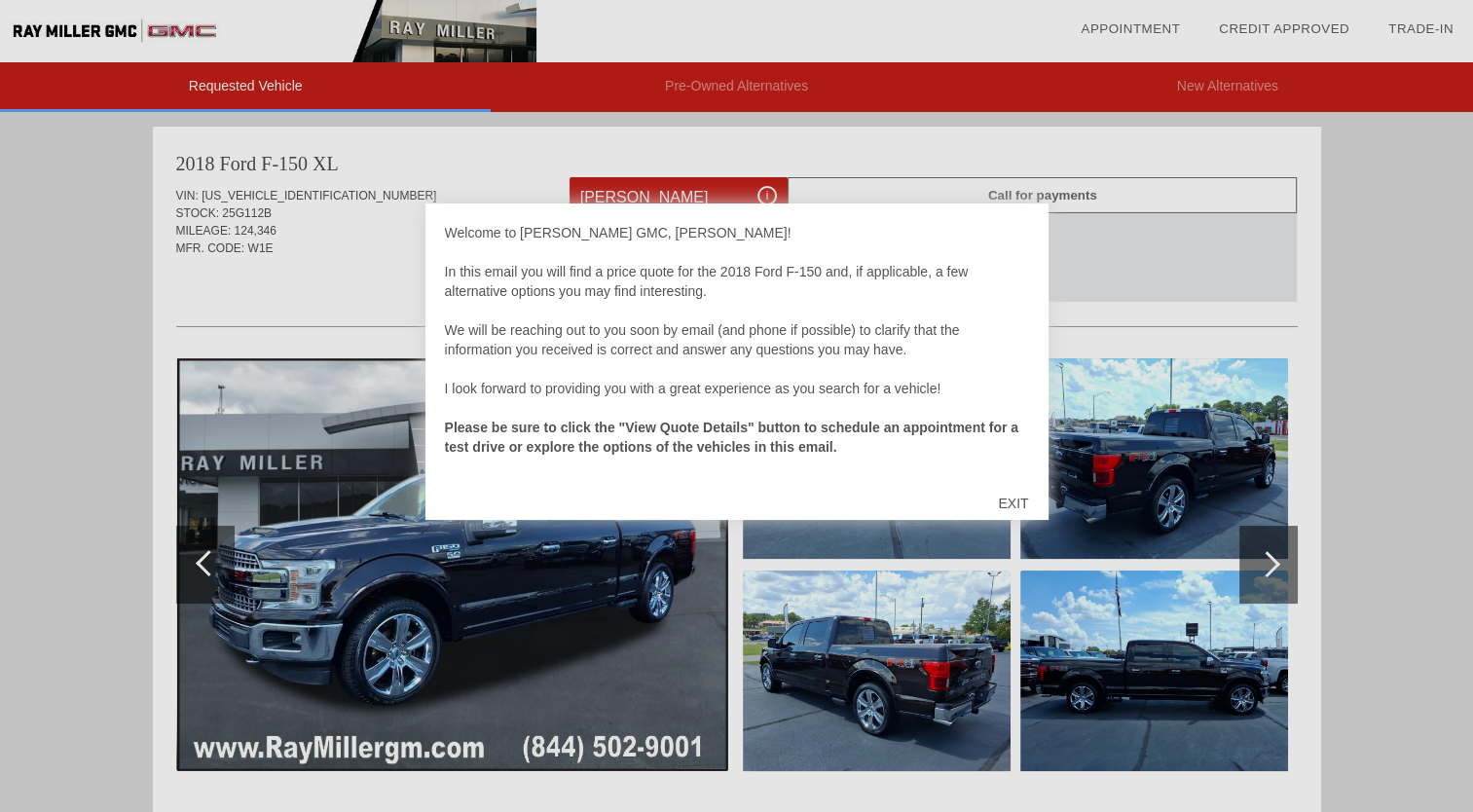
click at [313, 267] on div at bounding box center [736, 406] width 1473 height 812
click at [1017, 494] on div "EXIT" at bounding box center [1013, 502] width 69 height 58
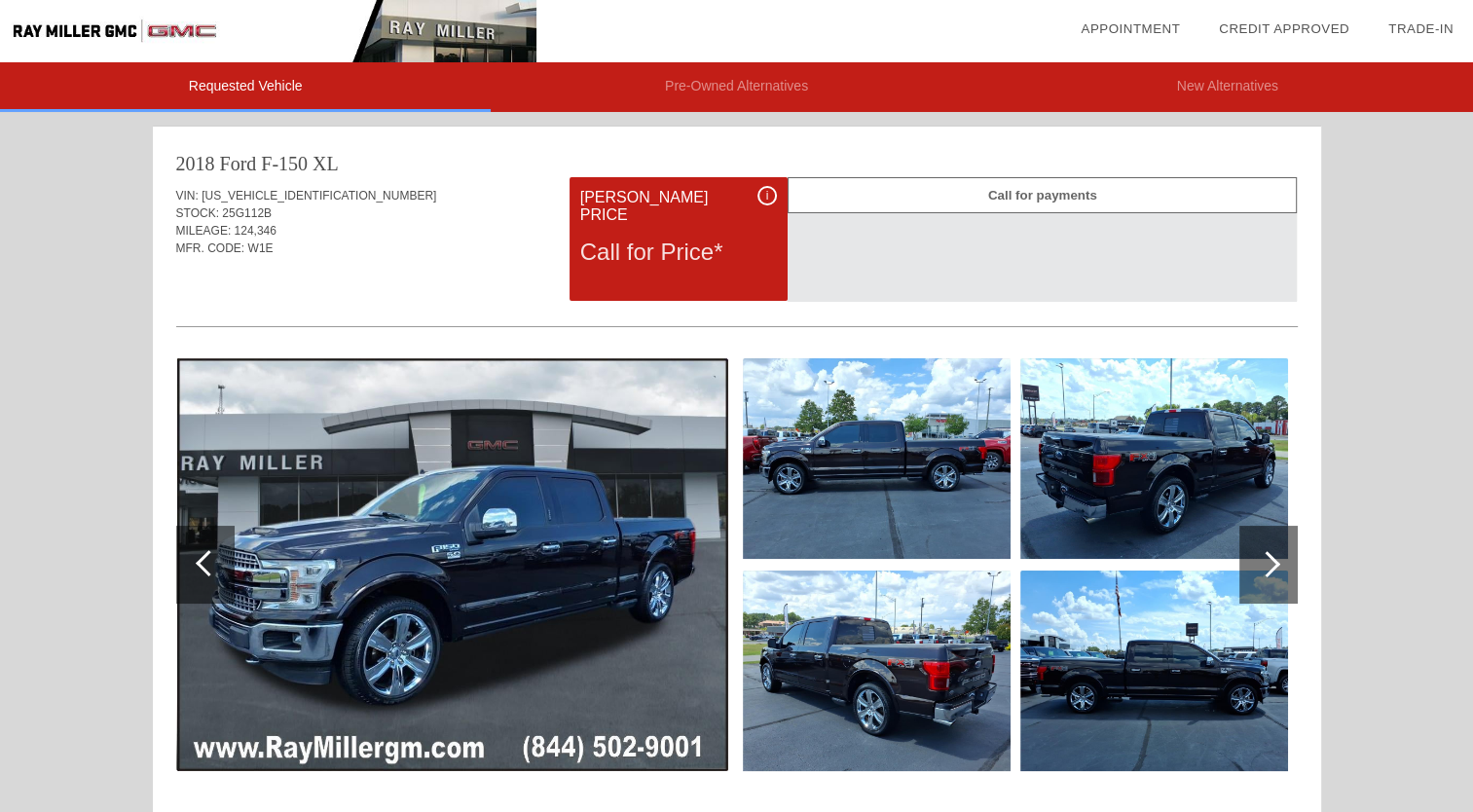
click at [475, 586] on img at bounding box center [452, 564] width 552 height 412
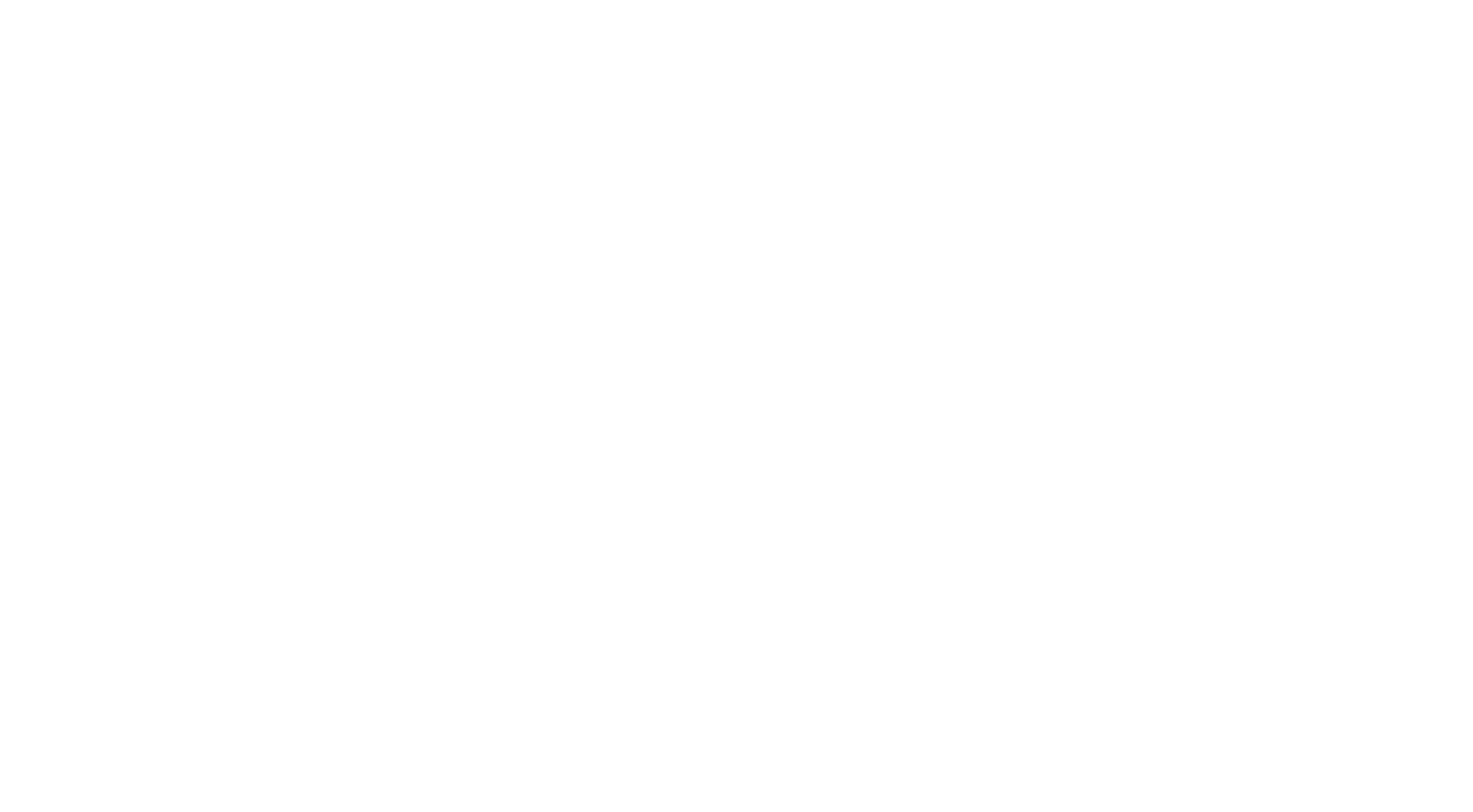
scroll to position [5, 0]
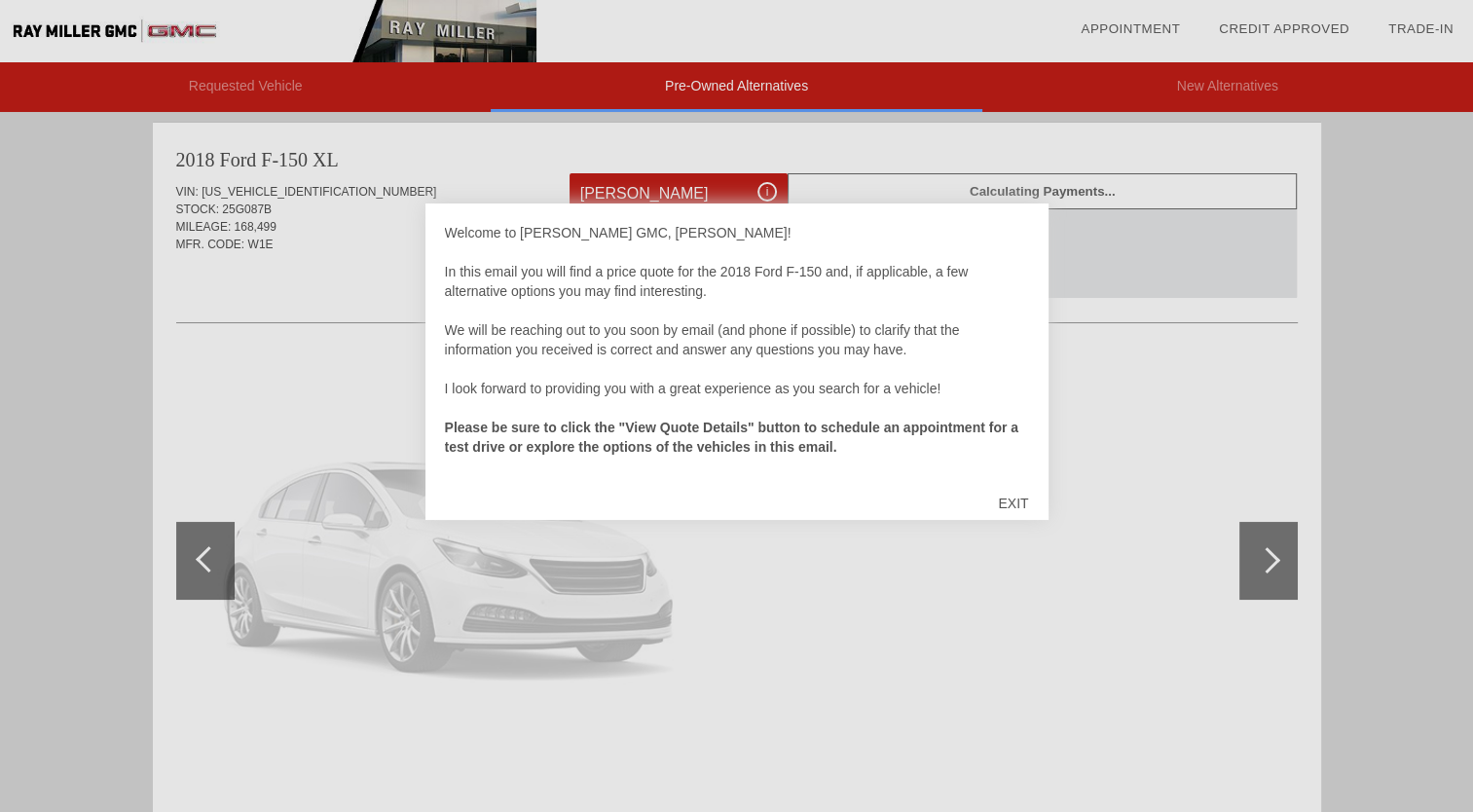
click at [1016, 497] on div "EXIT" at bounding box center [1013, 502] width 69 height 58
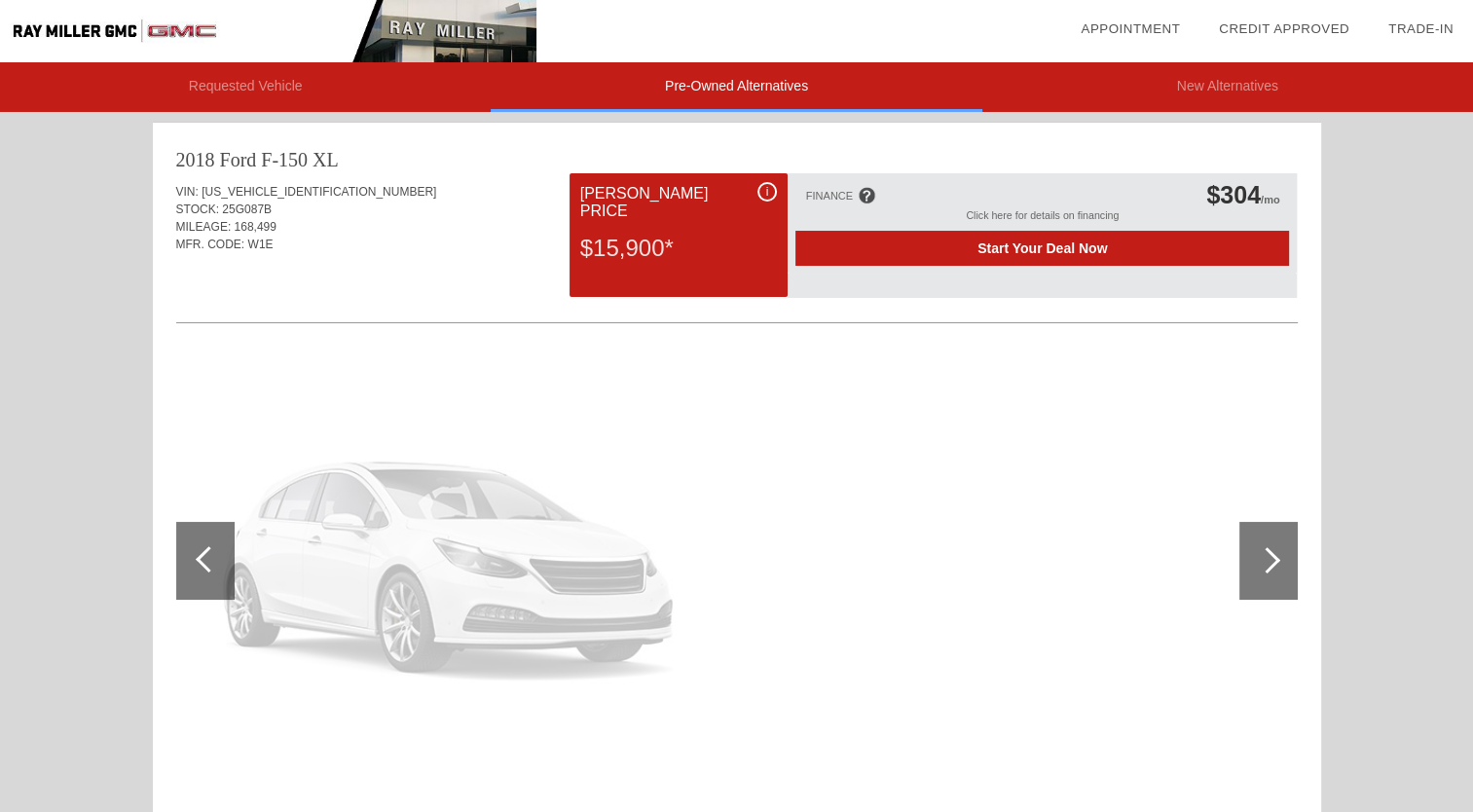
scroll to position [0, 0]
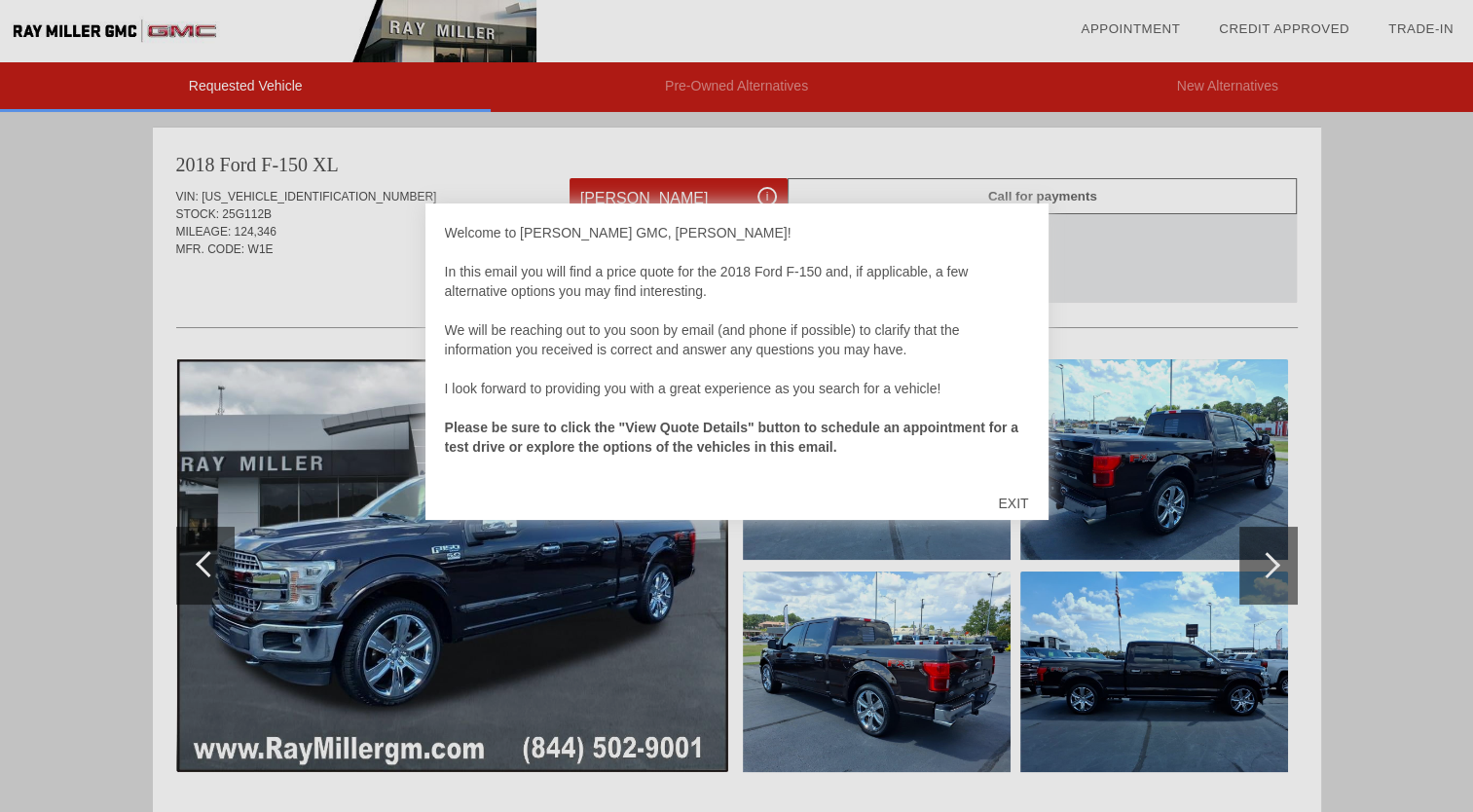
click at [1009, 496] on div "EXIT" at bounding box center [1013, 502] width 69 height 58
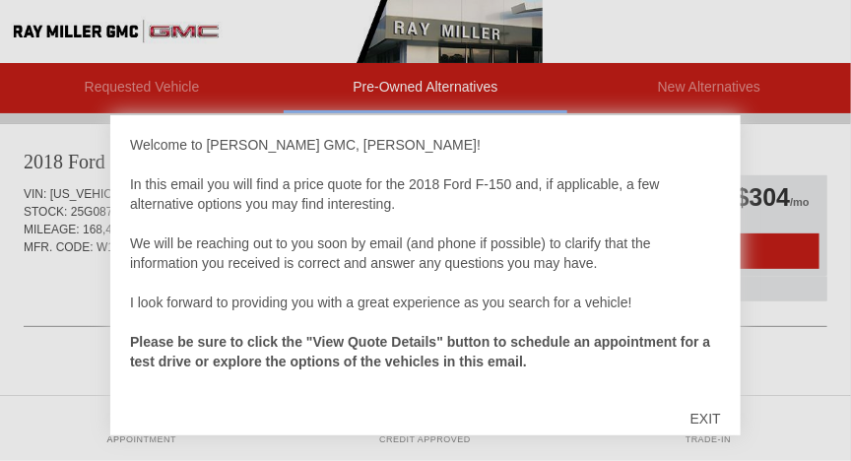
click at [700, 416] on div "EXIT" at bounding box center [705, 418] width 70 height 59
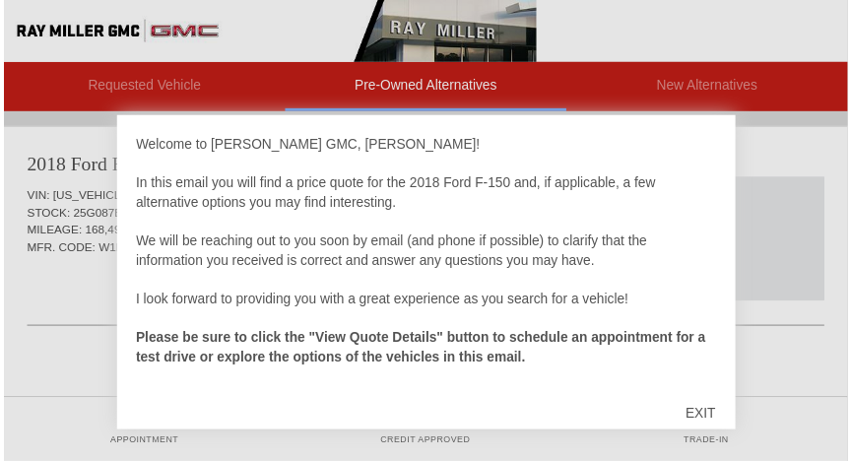
scroll to position [1611, 0]
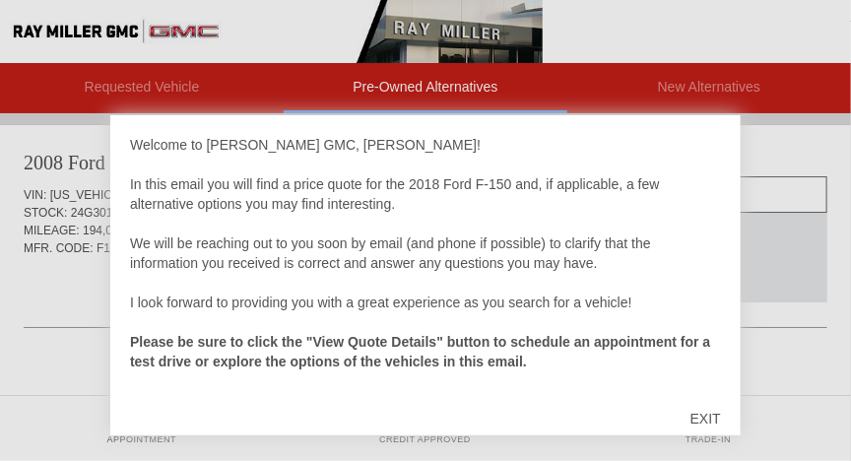
click at [709, 413] on div "EXIT" at bounding box center [705, 418] width 70 height 59
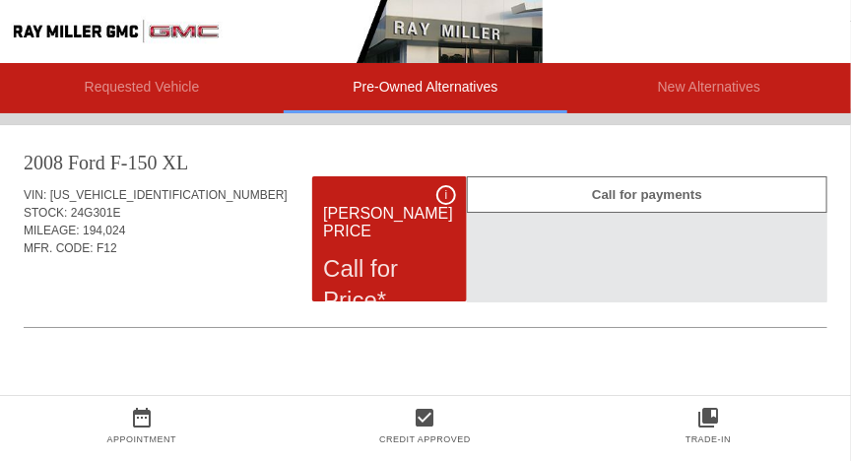
scroll to position [0, 0]
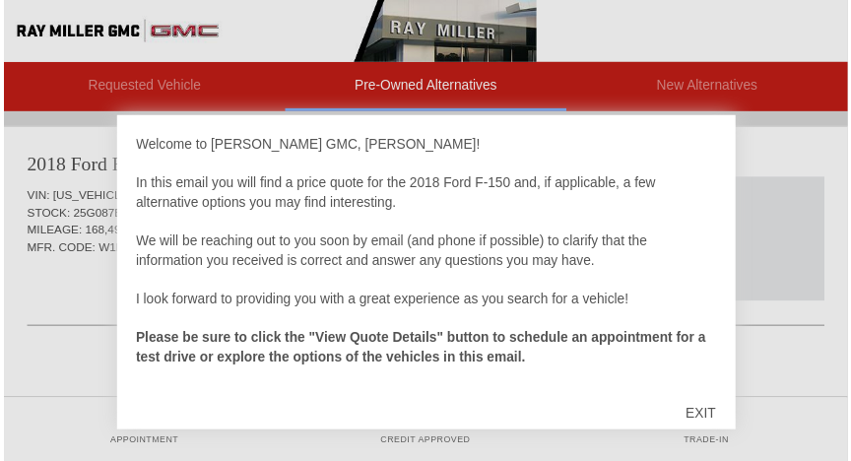
scroll to position [5, 0]
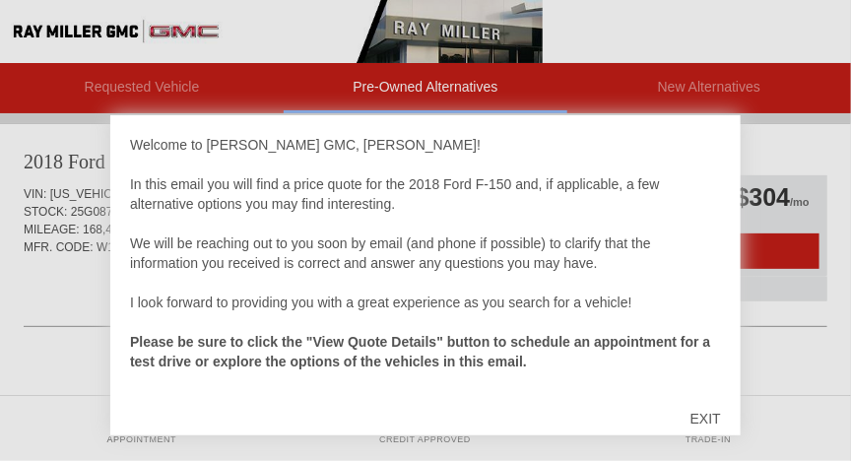
click at [703, 411] on div "EXIT" at bounding box center [705, 418] width 70 height 59
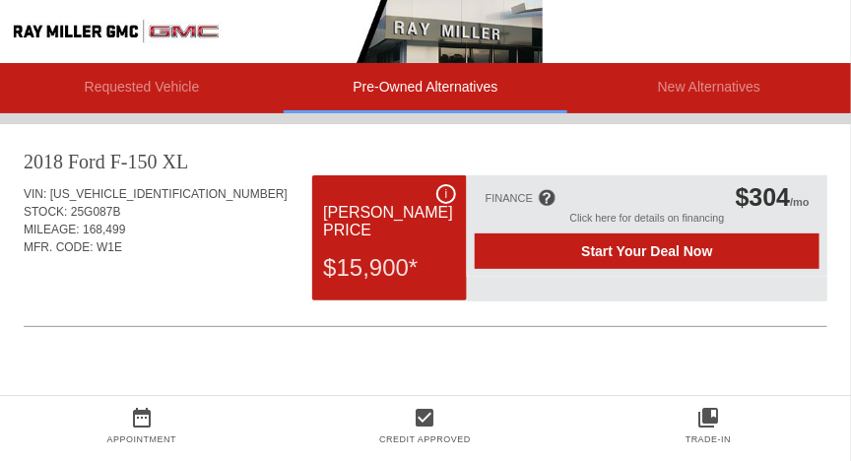
drag, startPoint x: 358, startPoint y: 325, endPoint x: 284, endPoint y: 287, distance: 82.8
click at [284, 287] on div "Quoted on [DATE] 10:01:32 AM" at bounding box center [425, 284] width 803 height 32
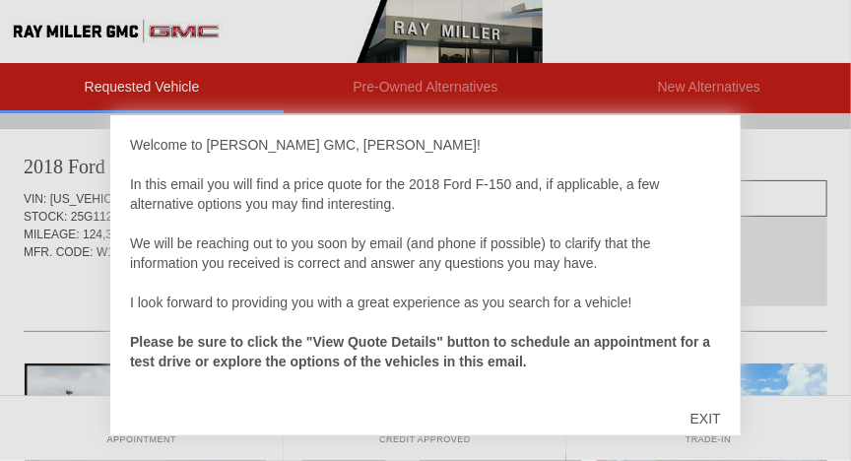
click at [703, 416] on div "EXIT" at bounding box center [705, 418] width 70 height 59
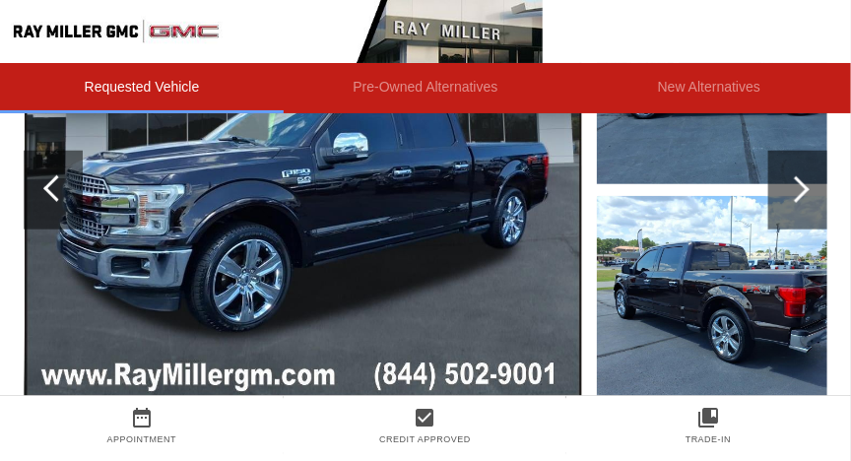
scroll to position [337, 0]
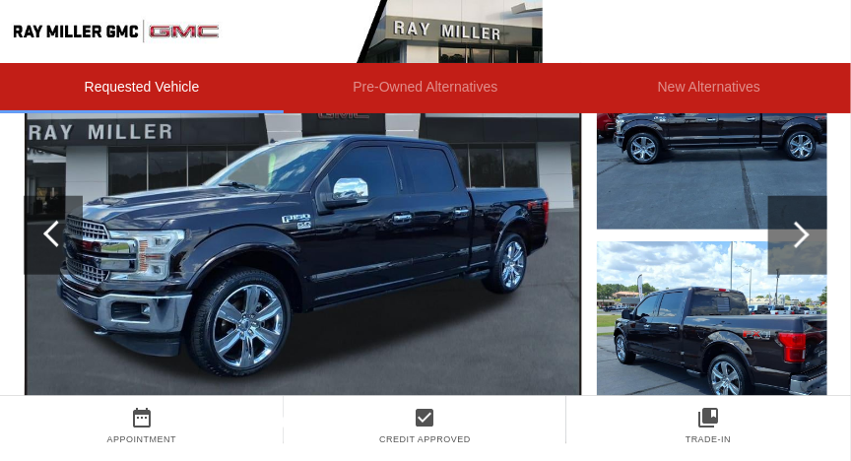
click at [794, 231] on div at bounding box center [796, 234] width 27 height 27
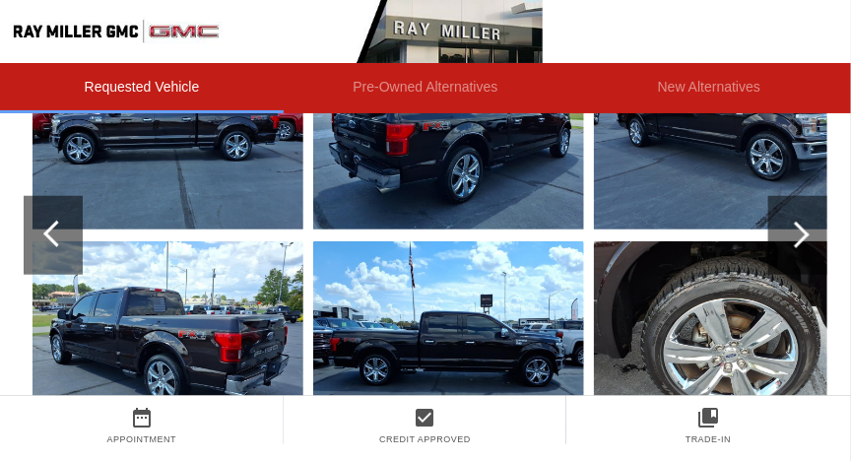
click at [793, 230] on div at bounding box center [796, 234] width 27 height 27
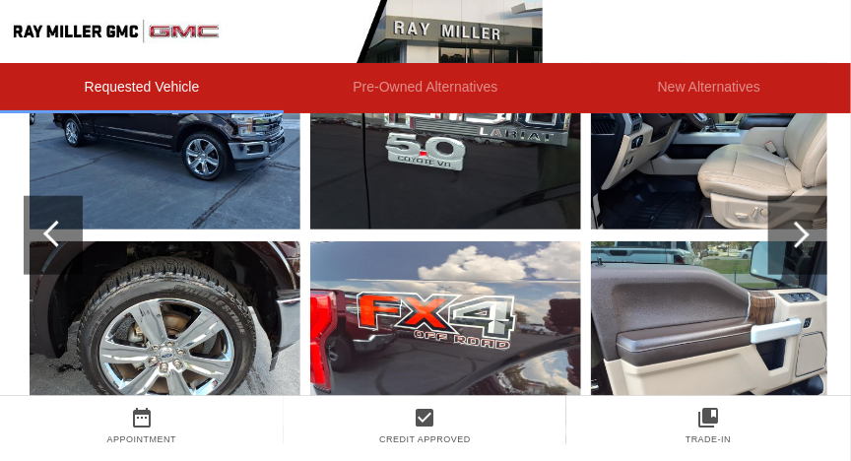
click at [793, 230] on div at bounding box center [796, 234] width 27 height 27
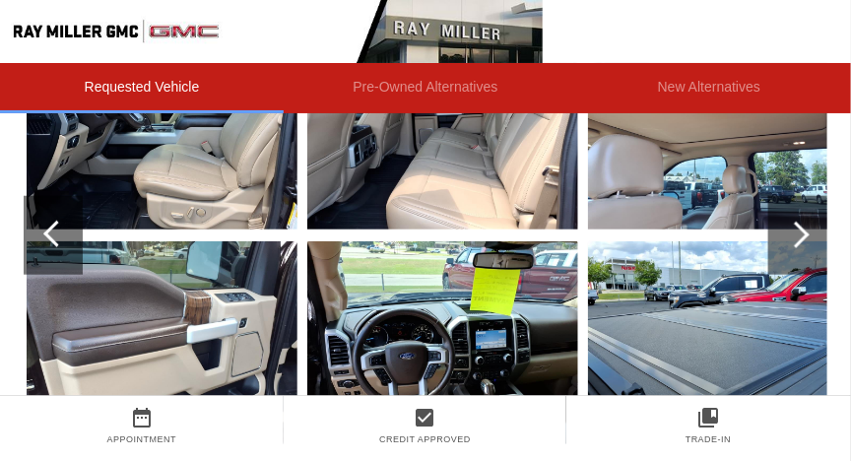
click at [793, 230] on div at bounding box center [796, 234] width 27 height 27
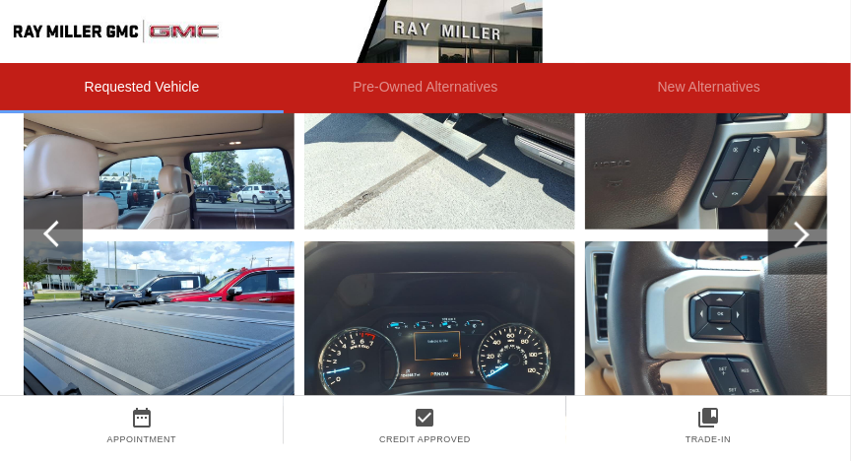
click at [793, 230] on div at bounding box center [796, 234] width 27 height 27
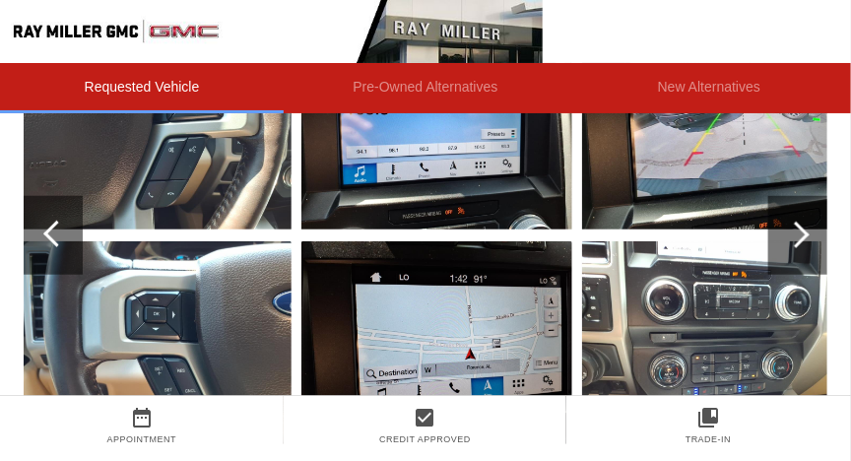
click at [793, 230] on div at bounding box center [796, 234] width 27 height 27
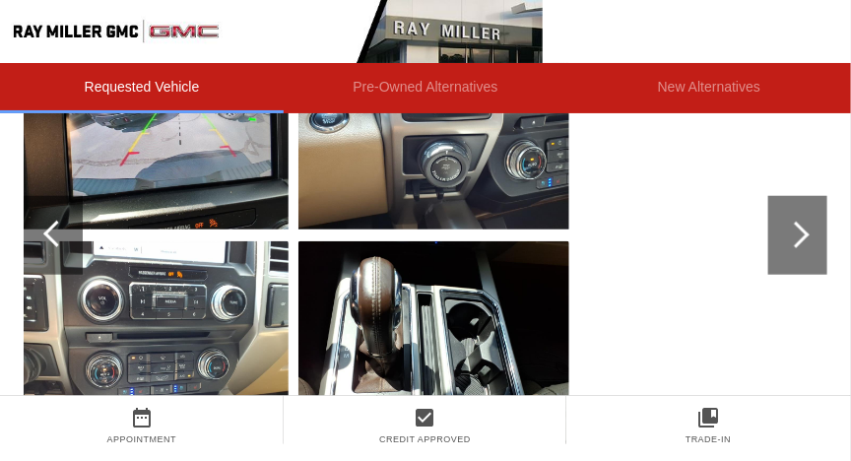
click at [793, 230] on div at bounding box center [796, 234] width 27 height 27
click at [50, 225] on div at bounding box center [56, 234] width 27 height 27
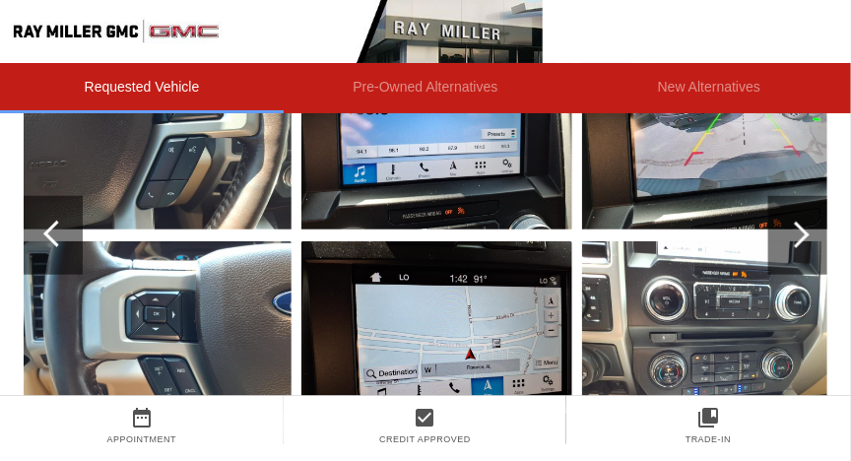
click at [50, 225] on div at bounding box center [56, 234] width 27 height 27
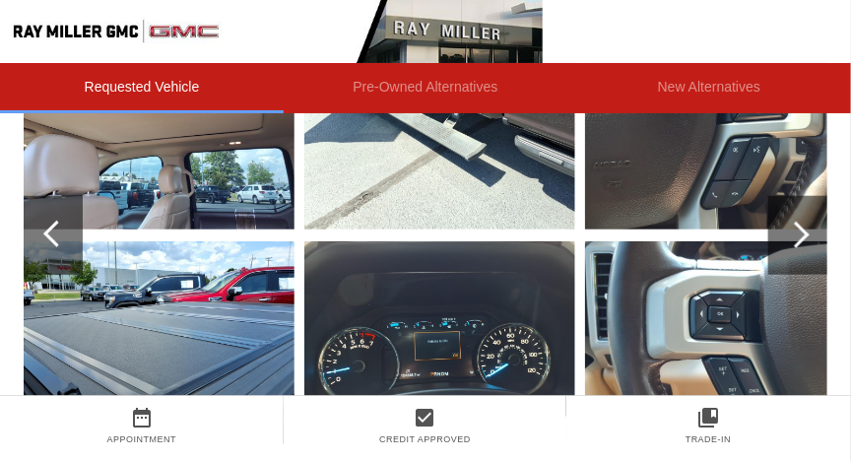
click at [50, 225] on div at bounding box center [56, 234] width 27 height 27
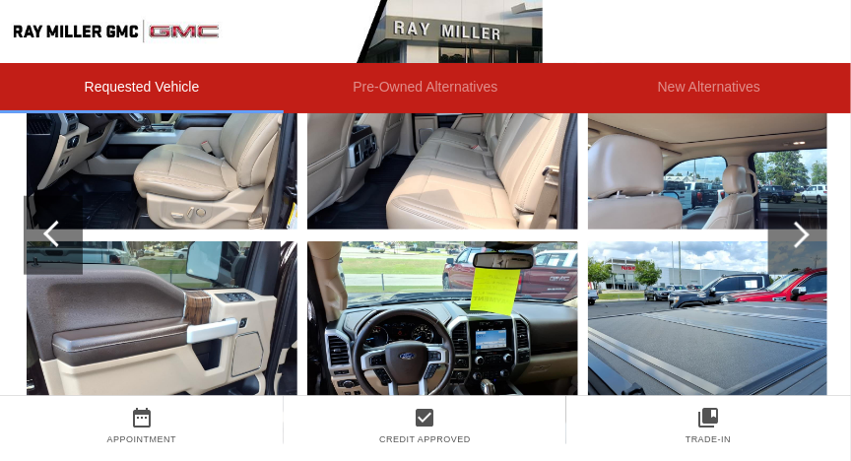
click at [50, 225] on div at bounding box center [56, 234] width 27 height 27
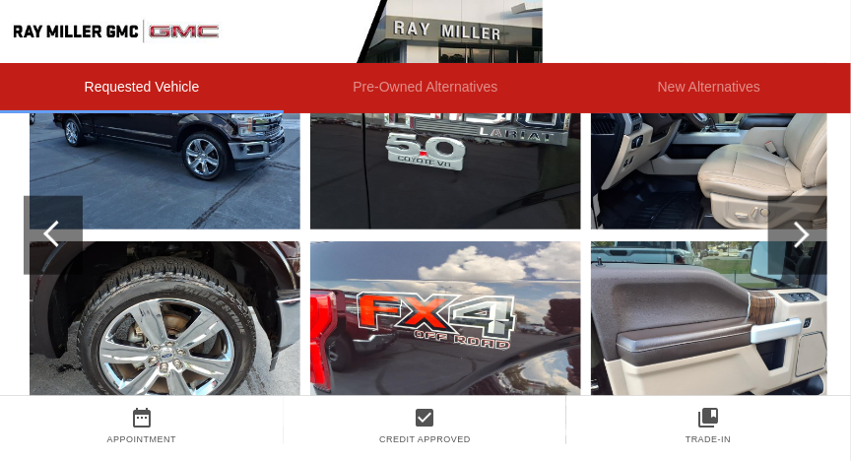
click at [50, 225] on div at bounding box center [56, 234] width 27 height 27
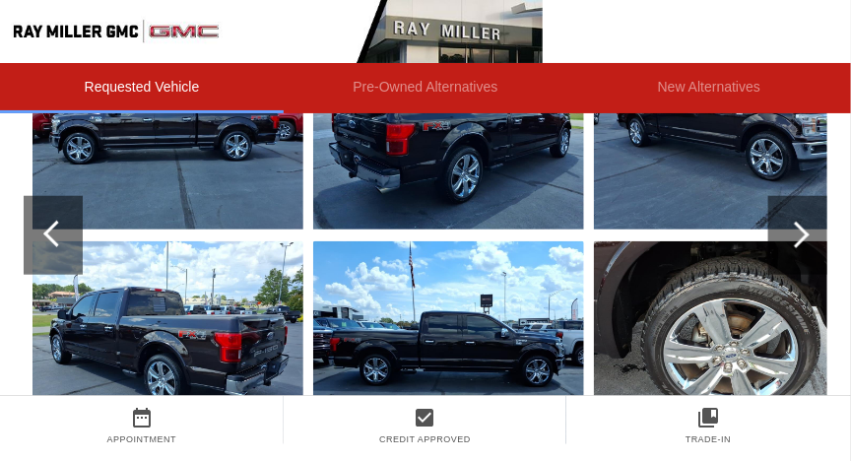
click at [50, 225] on div at bounding box center [56, 234] width 27 height 27
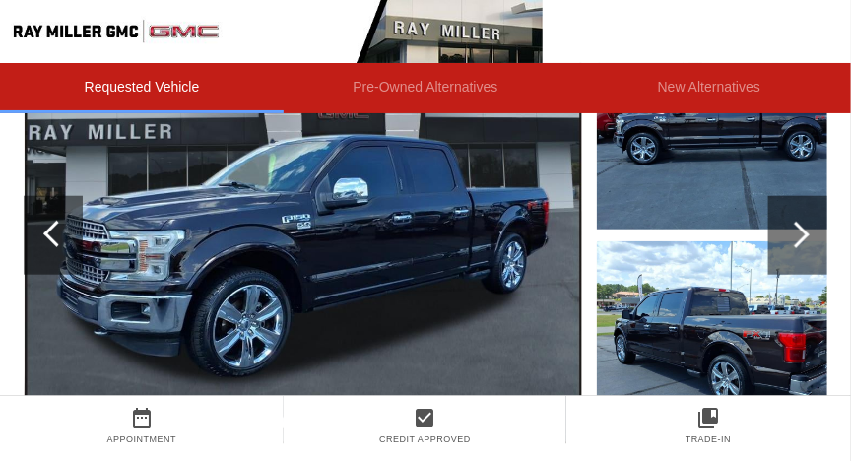
click at [50, 225] on div at bounding box center [56, 234] width 27 height 27
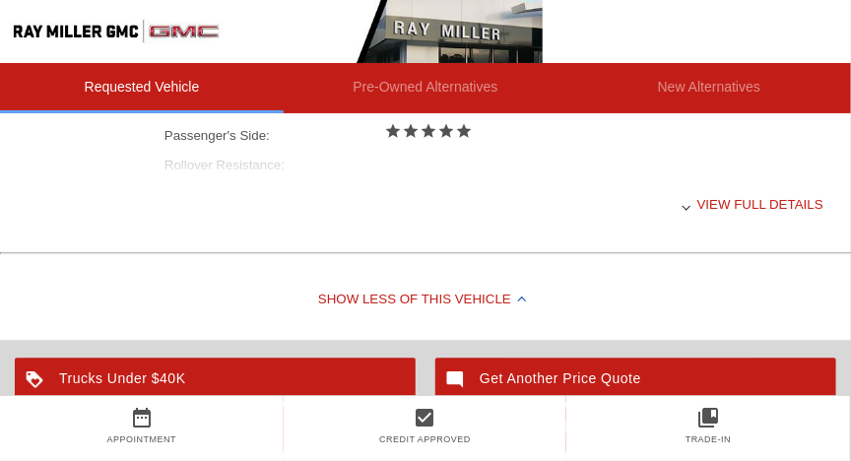
scroll to position [1012, 0]
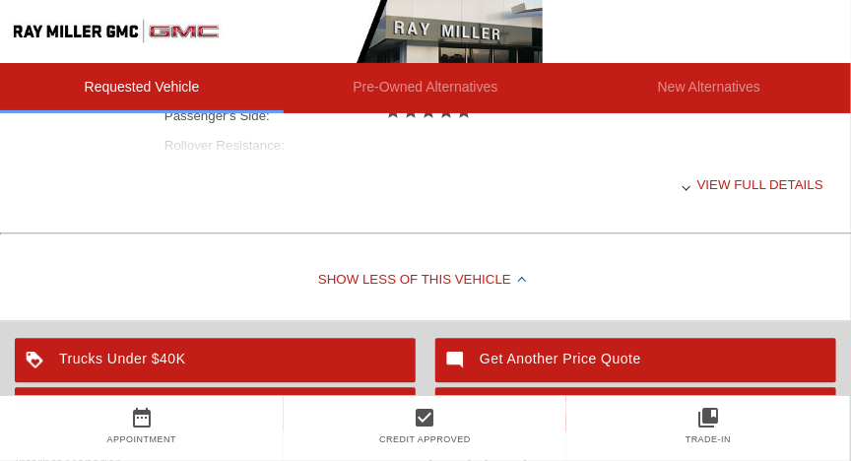
click at [714, 184] on div "View full details" at bounding box center [493, 184] width 659 height 48
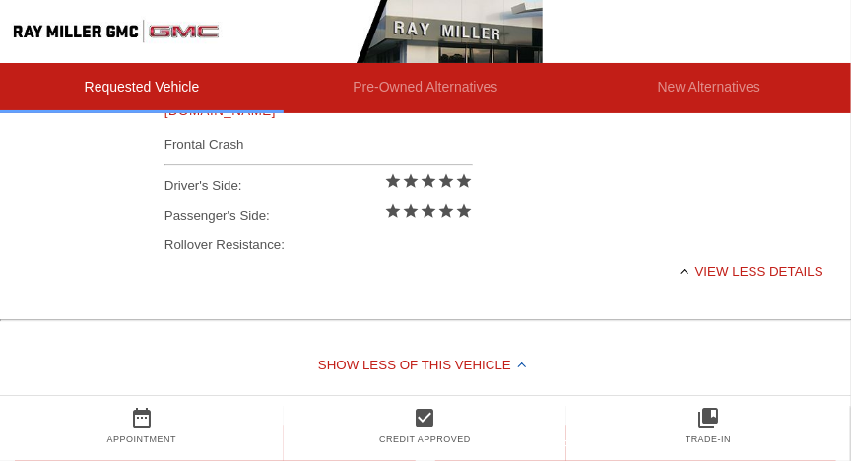
scroll to position [937, 0]
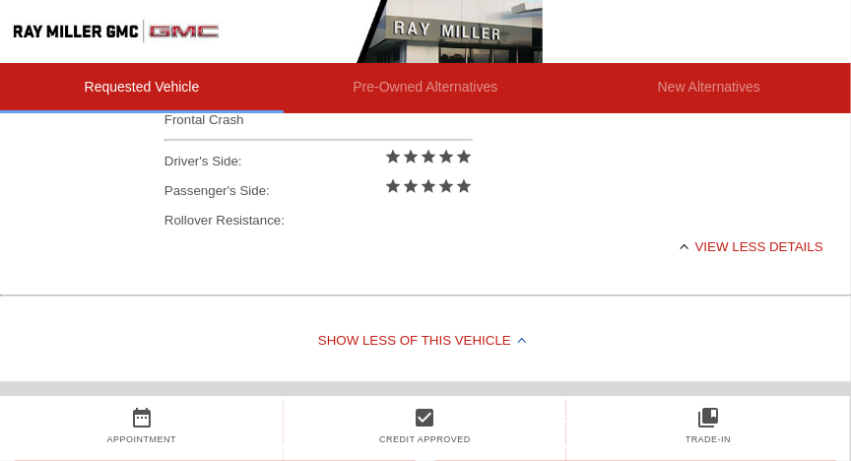
click at [518, 339] on div at bounding box center [522, 342] width 8 height 8
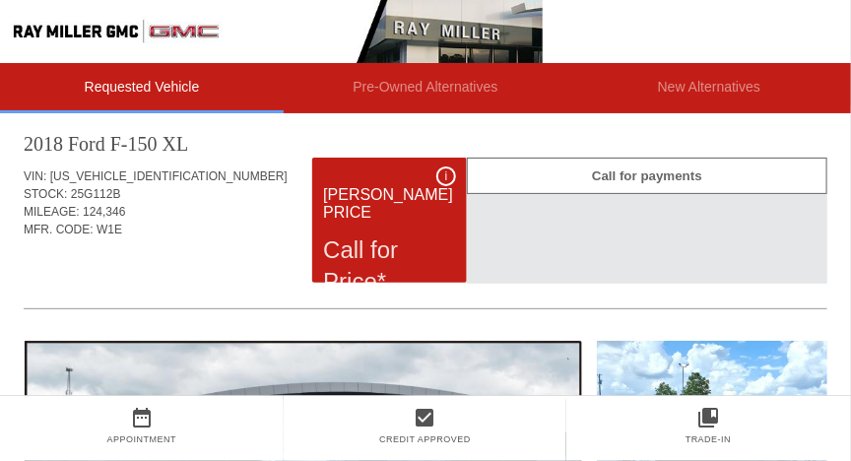
scroll to position [0, 0]
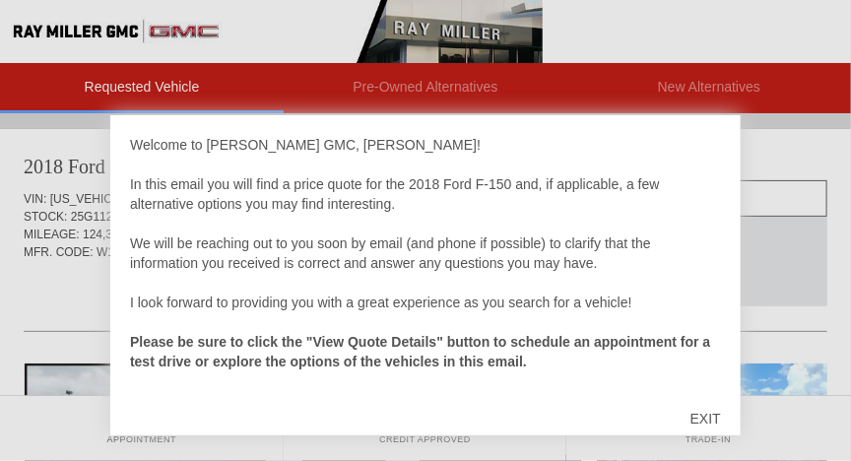
click at [708, 416] on div "EXIT" at bounding box center [705, 418] width 70 height 59
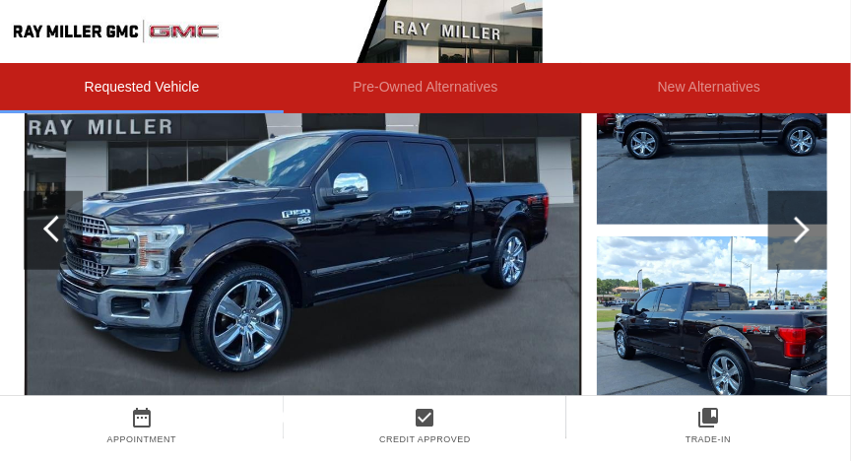
scroll to position [327, 0]
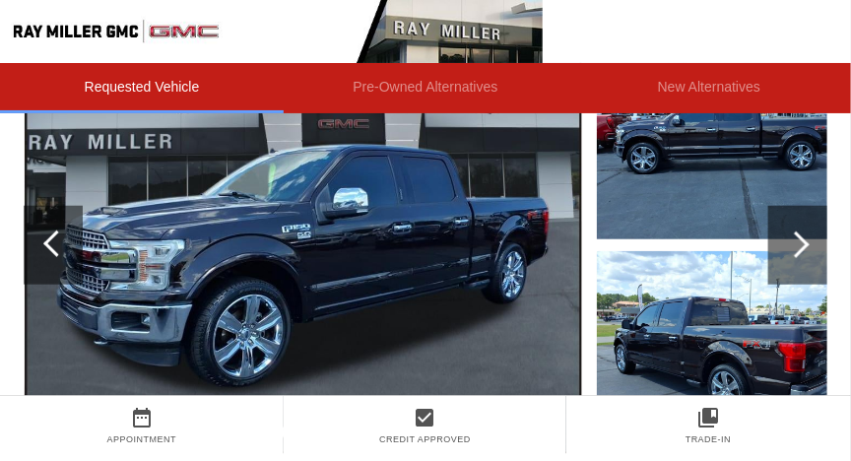
click at [804, 235] on div at bounding box center [797, 245] width 59 height 79
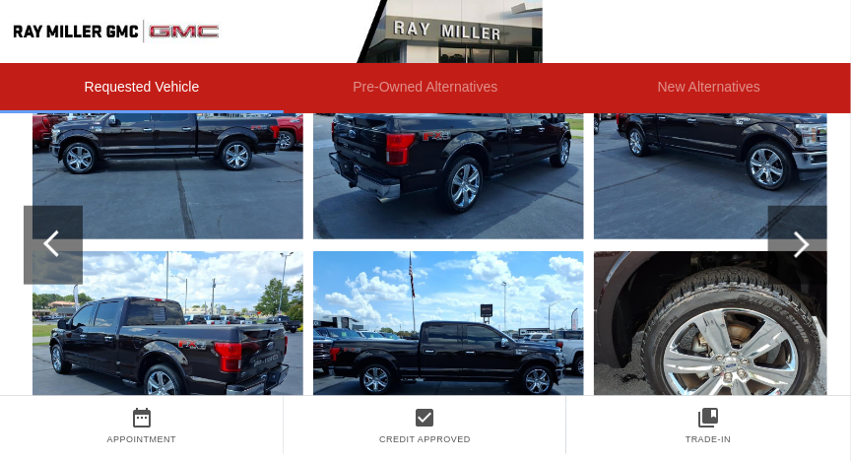
click at [804, 235] on div at bounding box center [797, 245] width 59 height 79
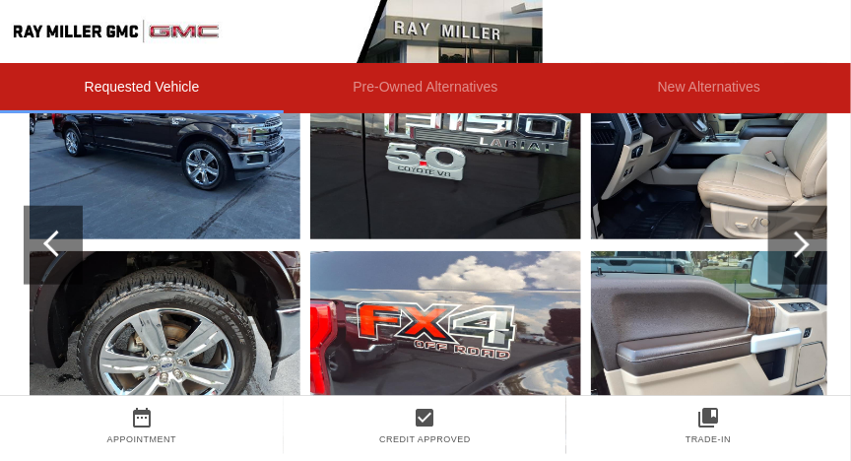
click at [804, 235] on div at bounding box center [797, 245] width 59 height 79
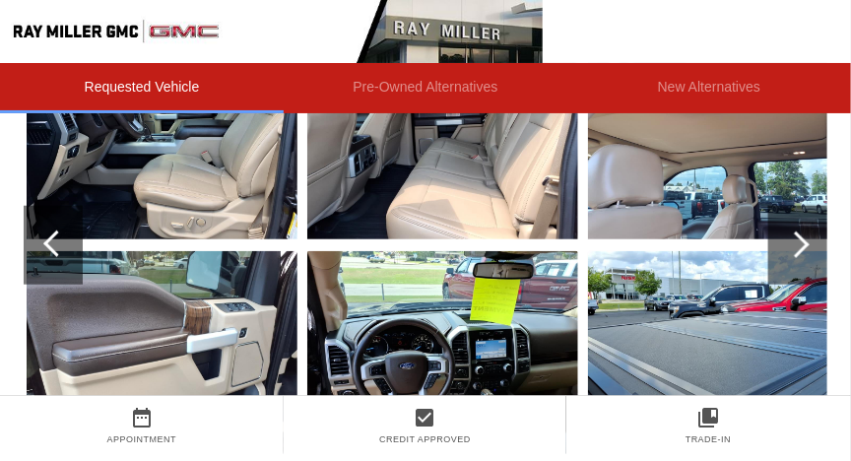
click at [131, 84] on li "Requested Vehicle" at bounding box center [142, 88] width 284 height 50
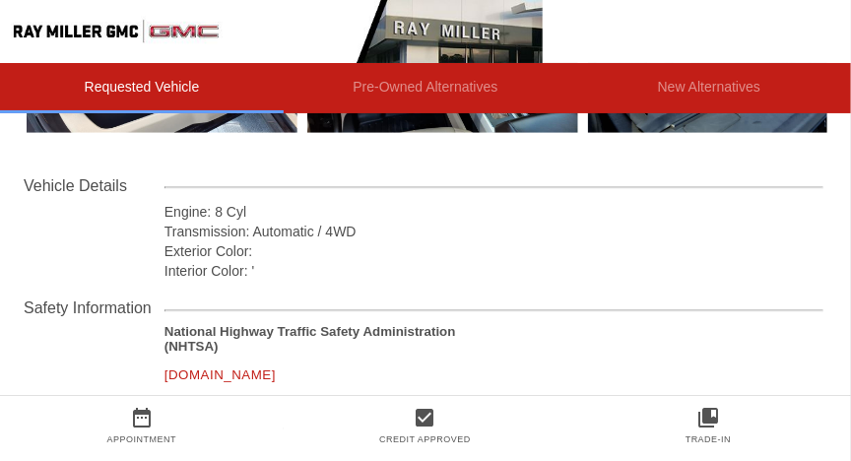
scroll to position [674, 0]
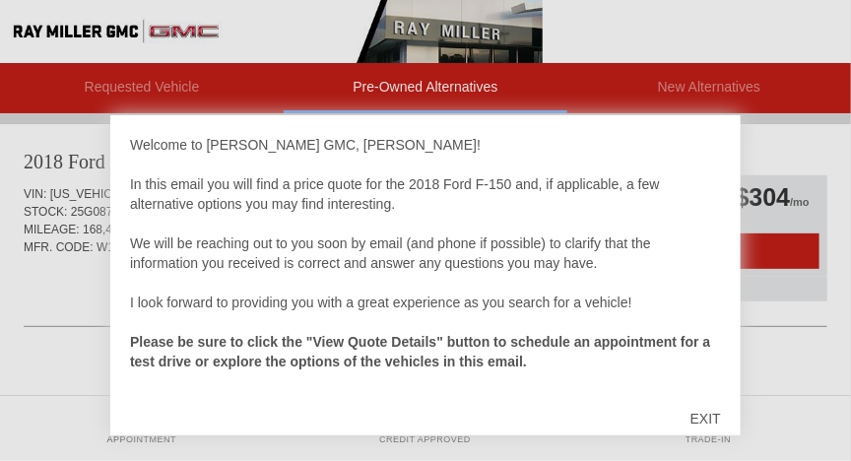
click at [709, 423] on div "EXIT" at bounding box center [705, 418] width 70 height 59
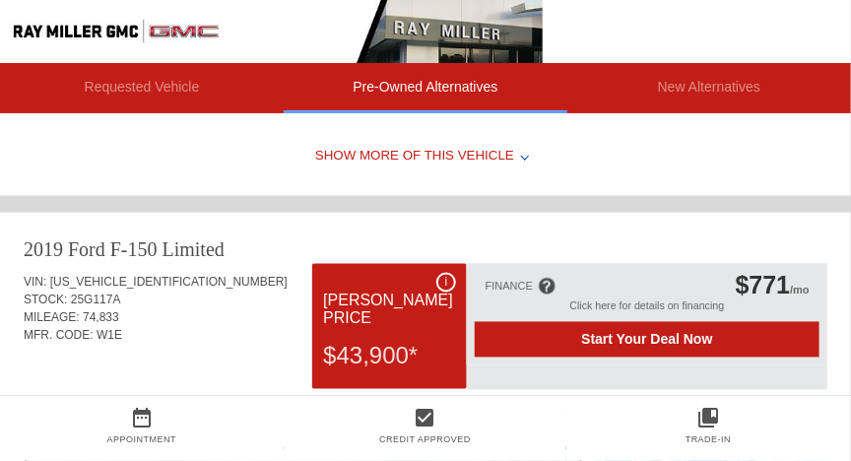
scroll to position [792, 0]
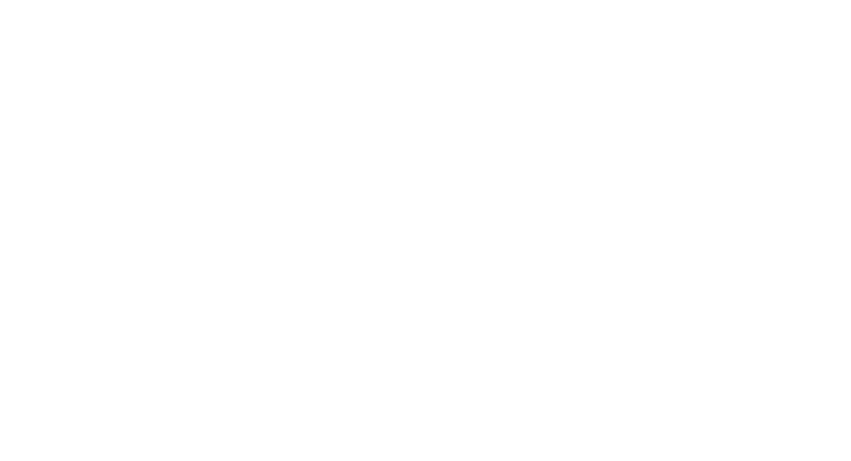
scroll to position [1611, 0]
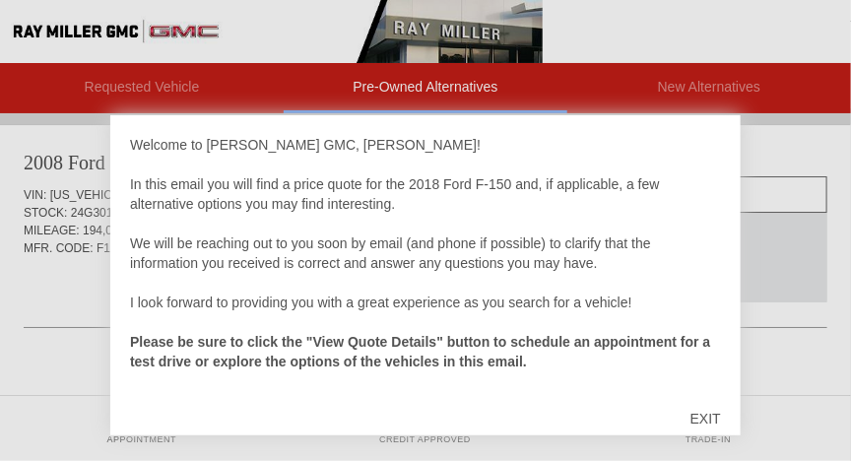
click at [714, 417] on div "EXIT" at bounding box center [705, 418] width 70 height 59
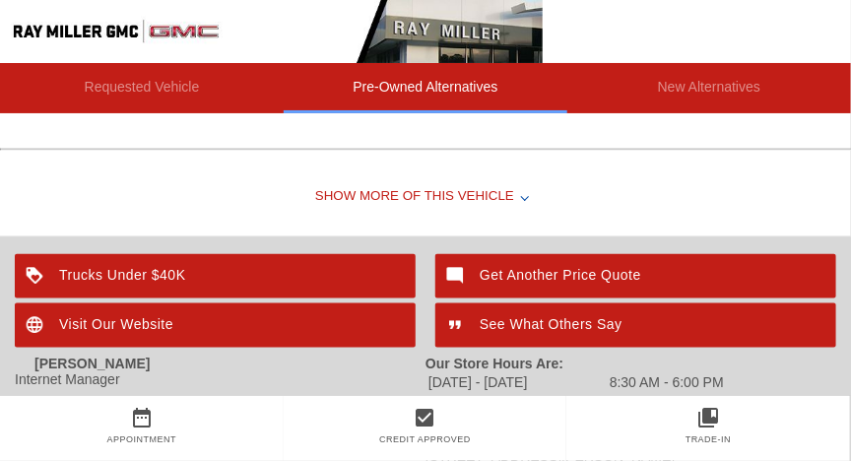
scroll to position [2343, 0]
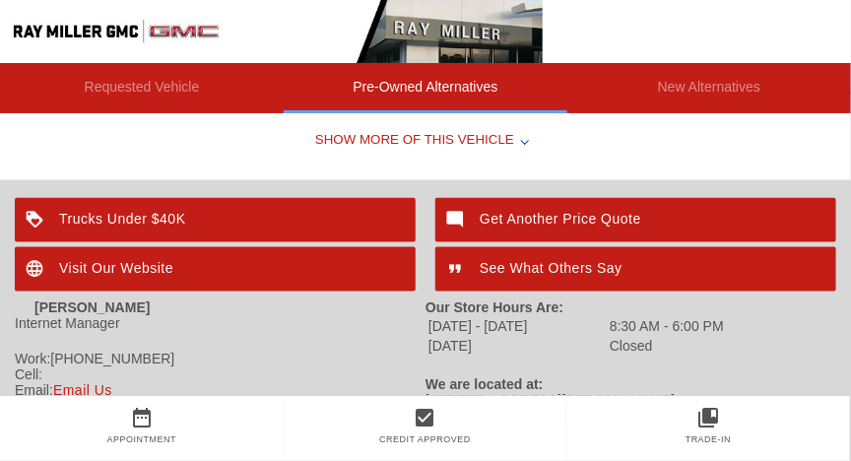
click at [521, 138] on div at bounding box center [525, 141] width 8 height 8
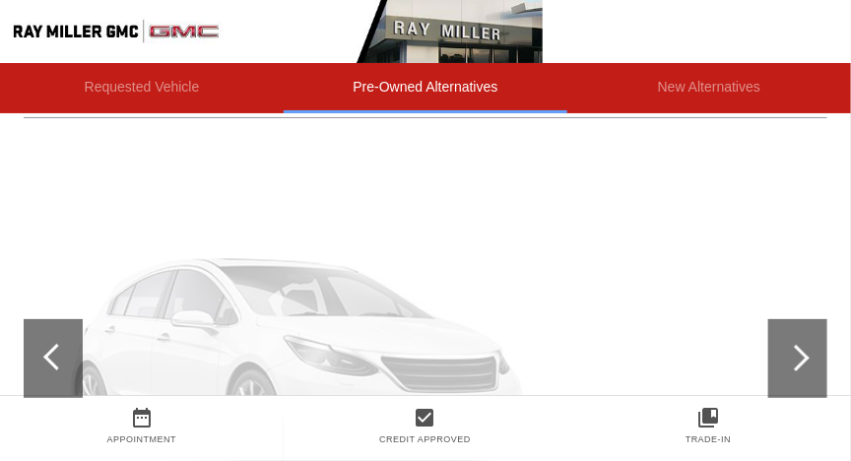
scroll to position [1893, 0]
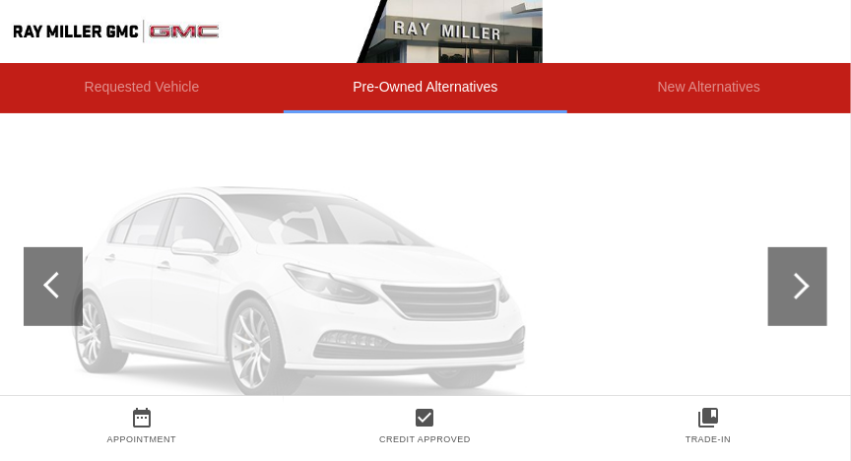
click at [805, 276] on div at bounding box center [797, 286] width 59 height 79
click at [803, 276] on div at bounding box center [797, 286] width 59 height 79
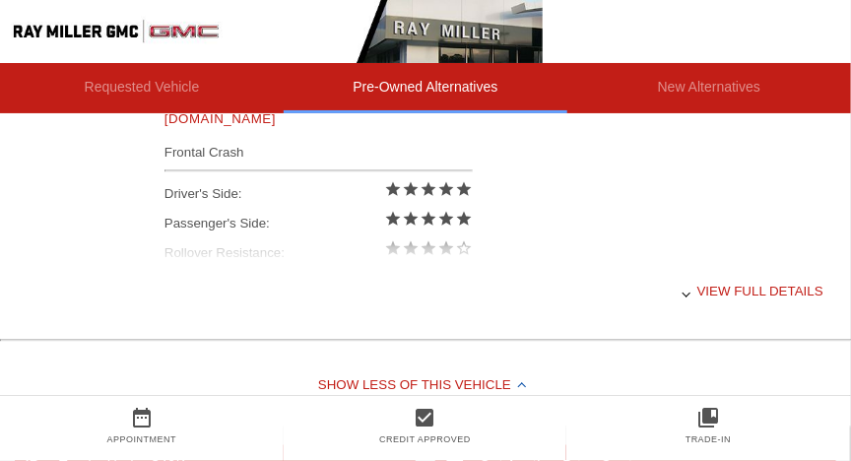
scroll to position [2512, 0]
click at [748, 288] on div "View full details" at bounding box center [493, 292] width 659 height 48
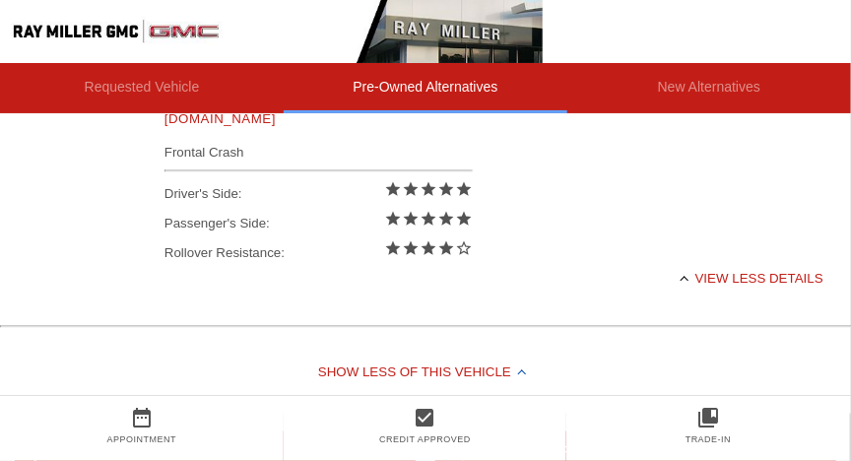
click at [767, 272] on div "View less details" at bounding box center [493, 279] width 659 height 48
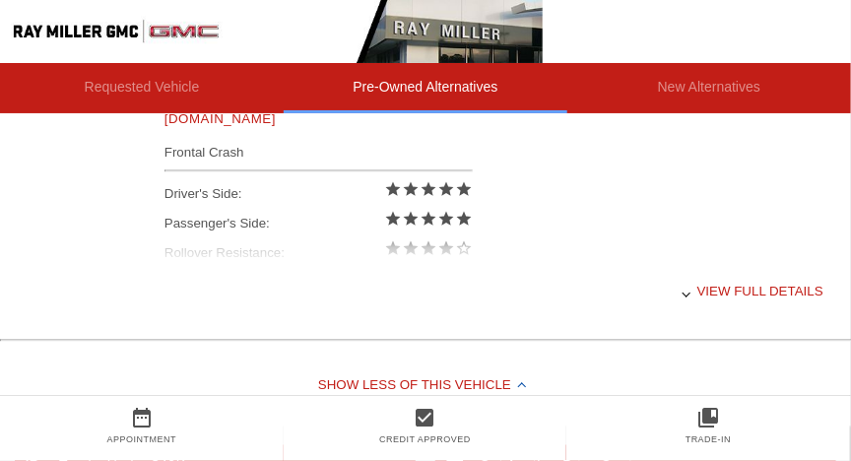
click at [752, 289] on div "View full details" at bounding box center [493, 292] width 659 height 48
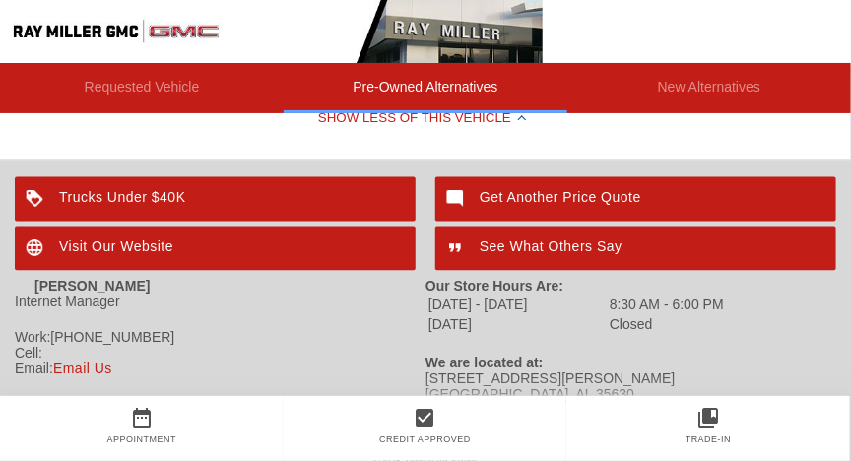
scroll to position [2731, 0]
